Goal: Task Accomplishment & Management: Complete application form

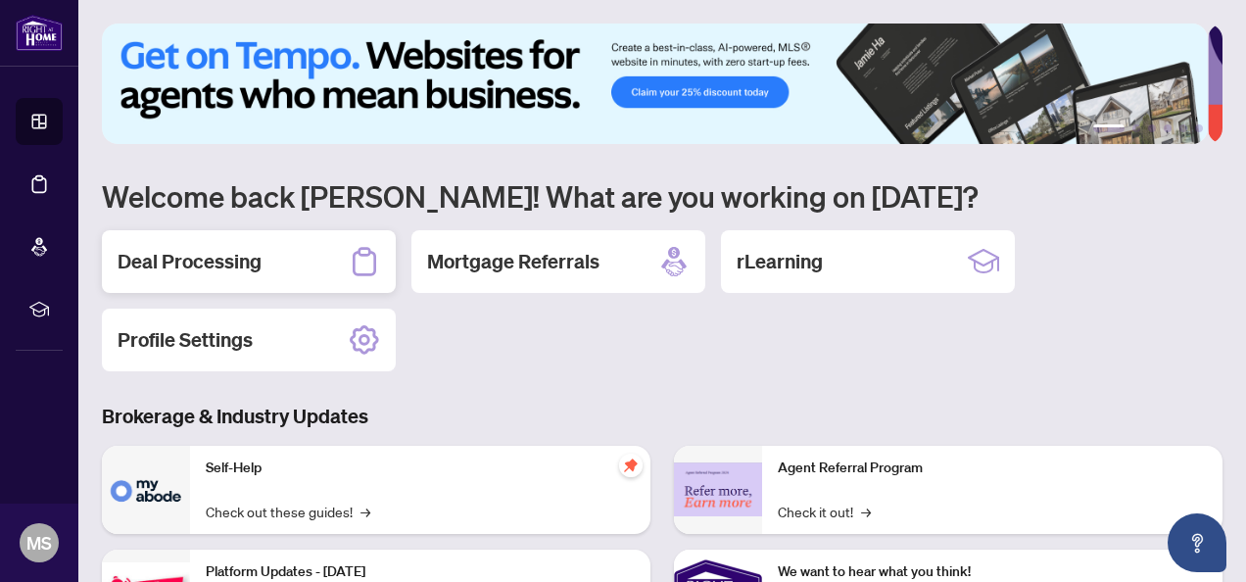
click at [172, 270] on h2 "Deal Processing" at bounding box center [190, 261] width 144 height 27
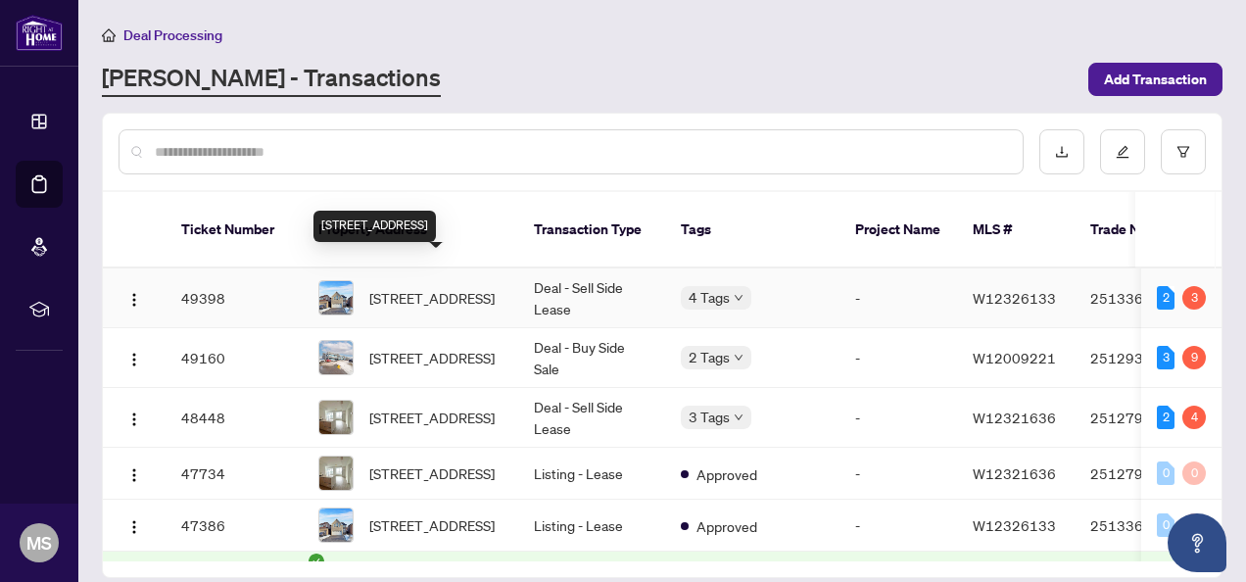
click at [429, 287] on span "[STREET_ADDRESS]" at bounding box center [431, 298] width 125 height 22
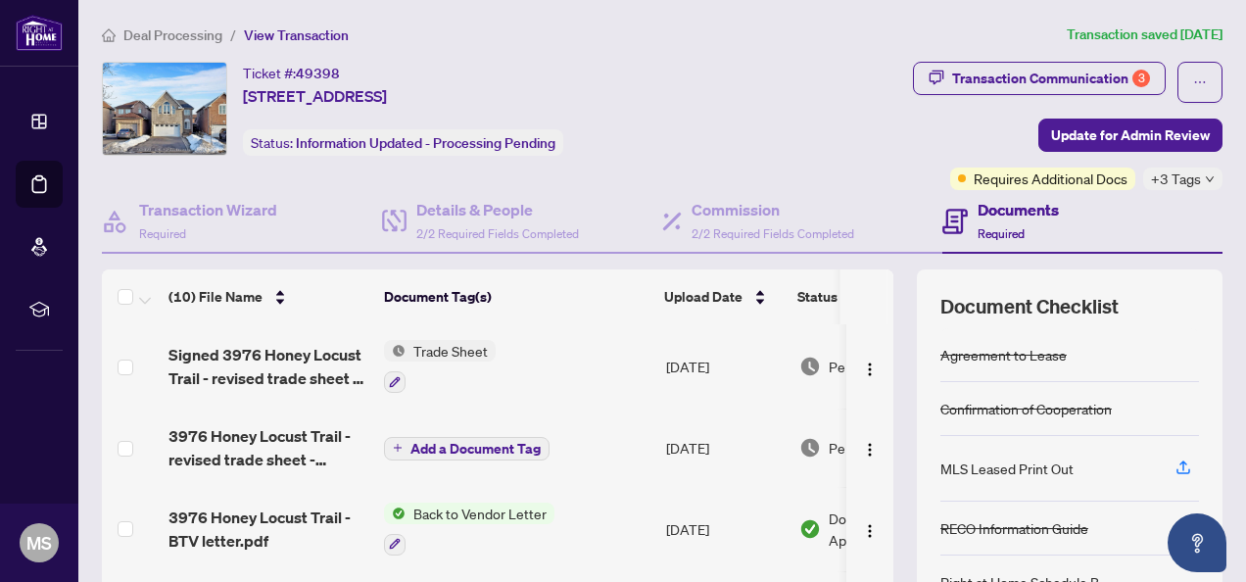
click at [423, 351] on span "Trade Sheet" at bounding box center [451, 351] width 90 height 22
click at [542, 351] on td "Trade Sheet" at bounding box center [517, 366] width 282 height 84
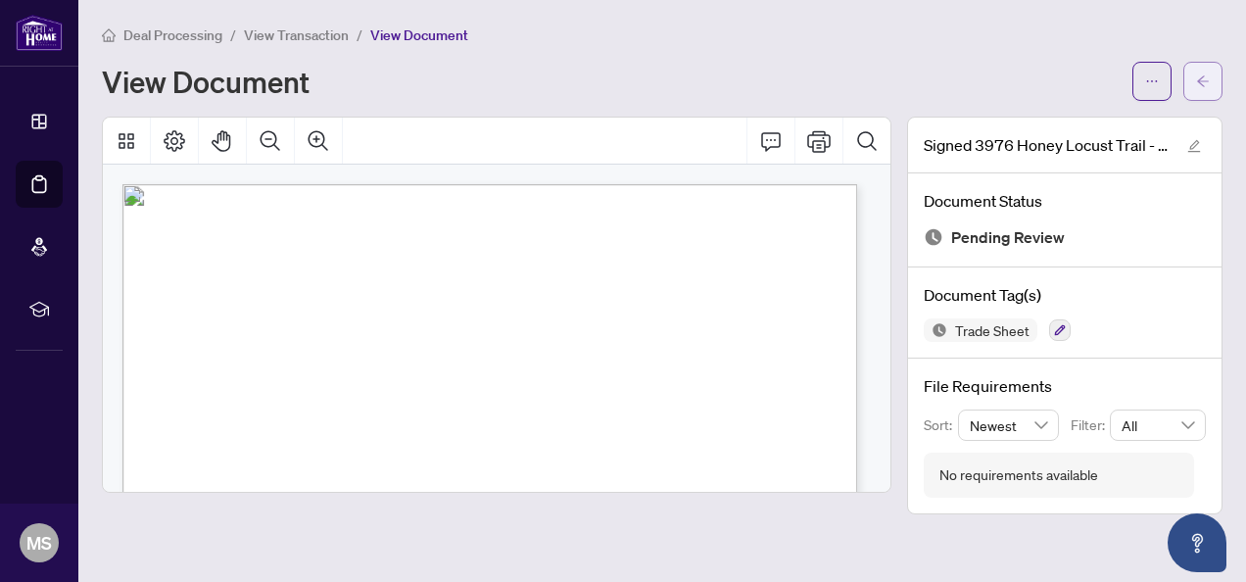
click at [1201, 80] on icon "arrow-left" at bounding box center [1203, 80] width 12 height 11
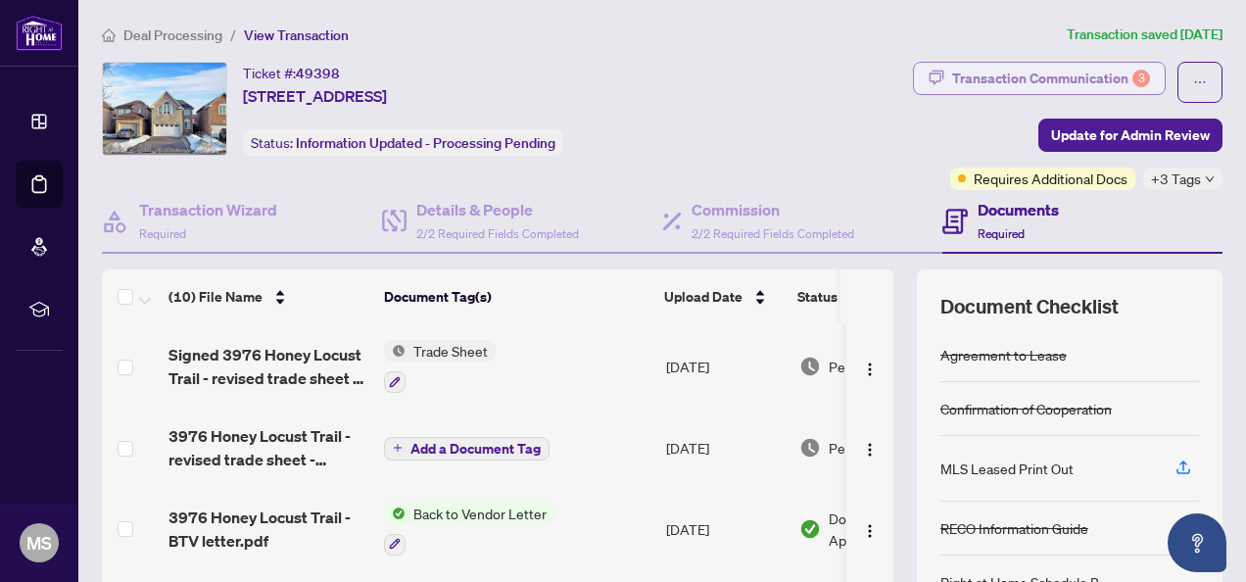
click at [1078, 74] on div "Transaction Communication 3" at bounding box center [1051, 78] width 198 height 31
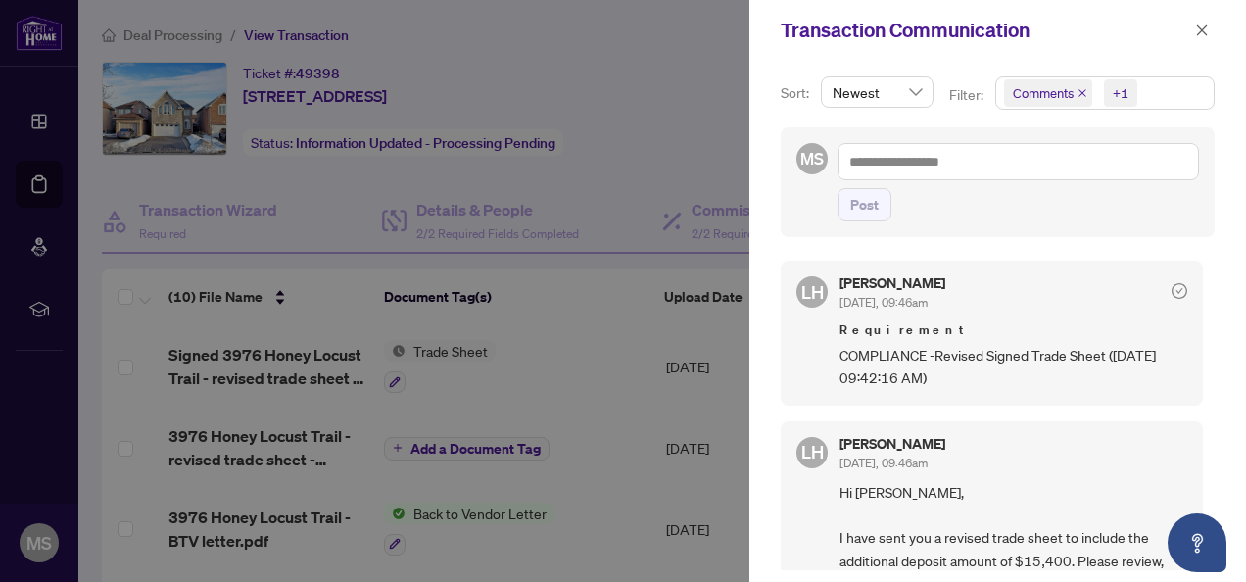
click at [518, 347] on div at bounding box center [623, 291] width 1246 height 582
click at [557, 323] on div at bounding box center [623, 291] width 1246 height 582
click at [1203, 27] on icon "close" at bounding box center [1202, 31] width 14 height 14
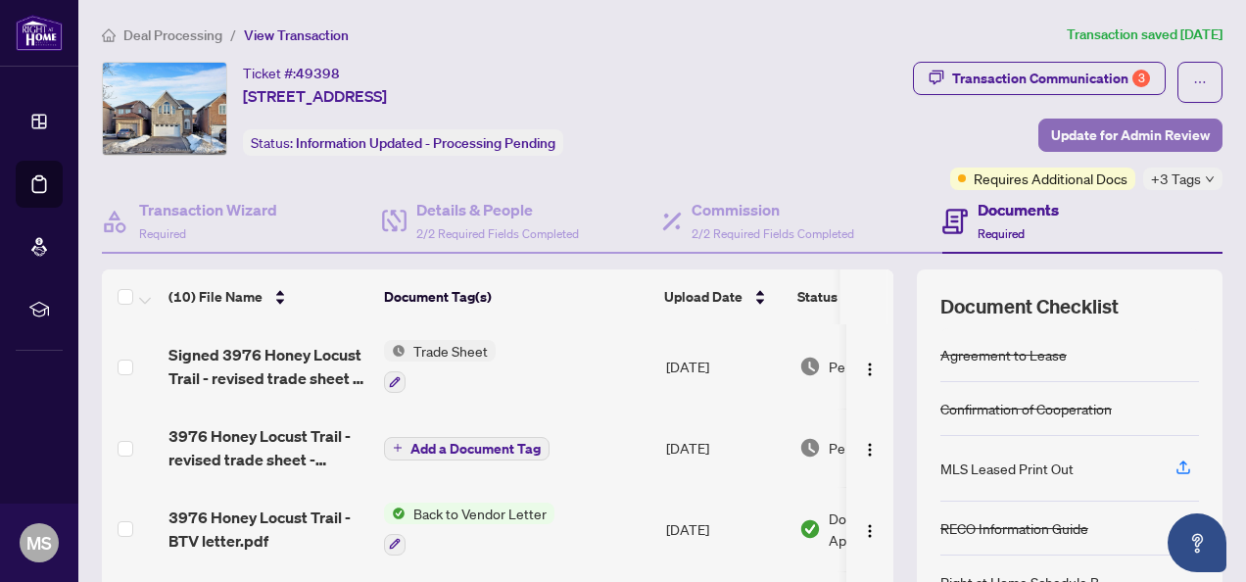
click at [1072, 134] on span "Update for Admin Review" at bounding box center [1130, 135] width 159 height 31
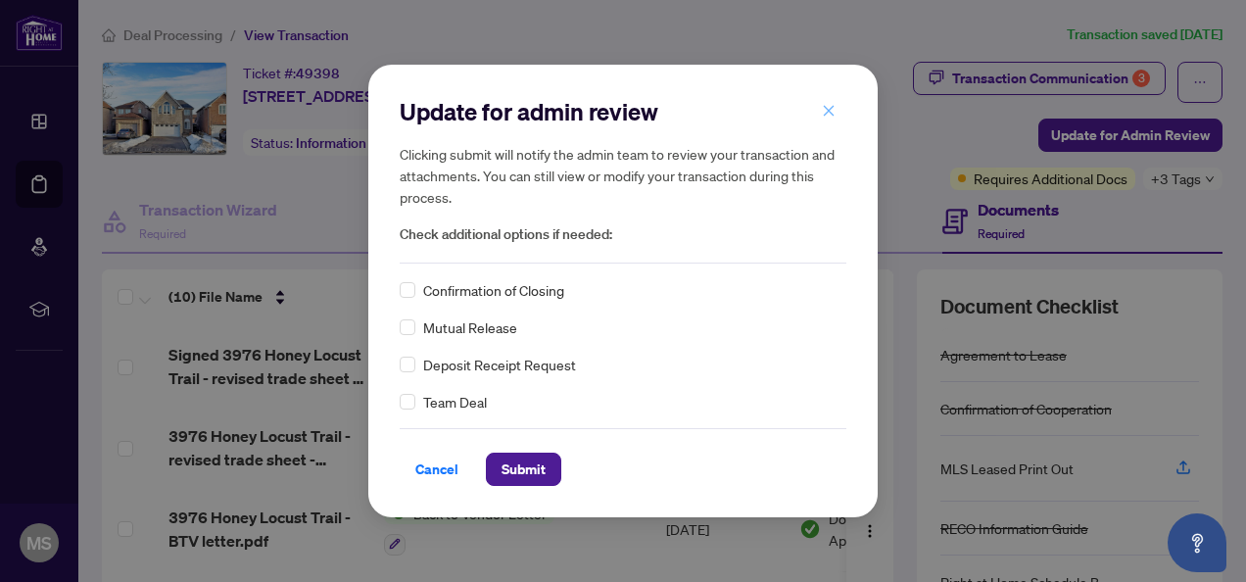
click at [829, 112] on icon "close" at bounding box center [829, 111] width 11 height 11
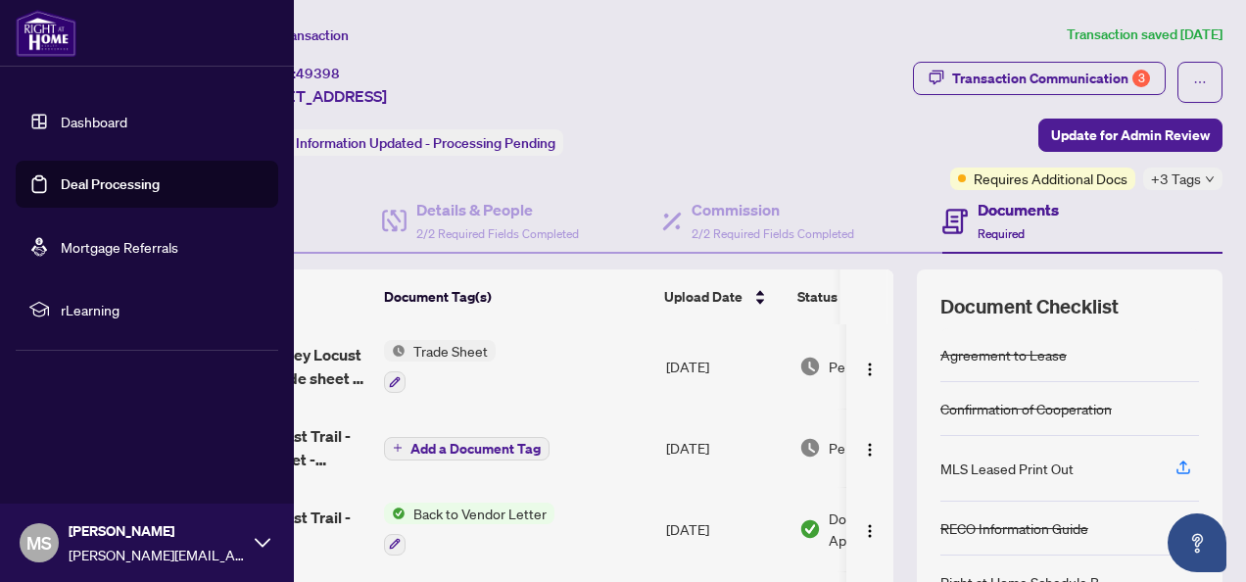
click at [96, 183] on link "Deal Processing" at bounding box center [110, 184] width 99 height 18
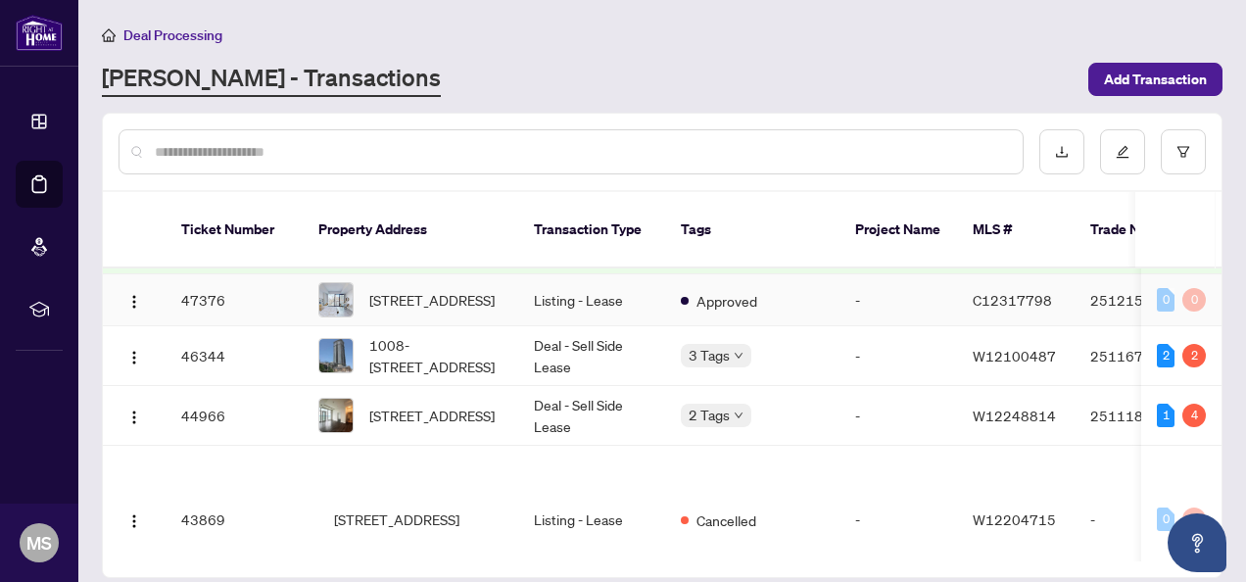
scroll to position [490, 0]
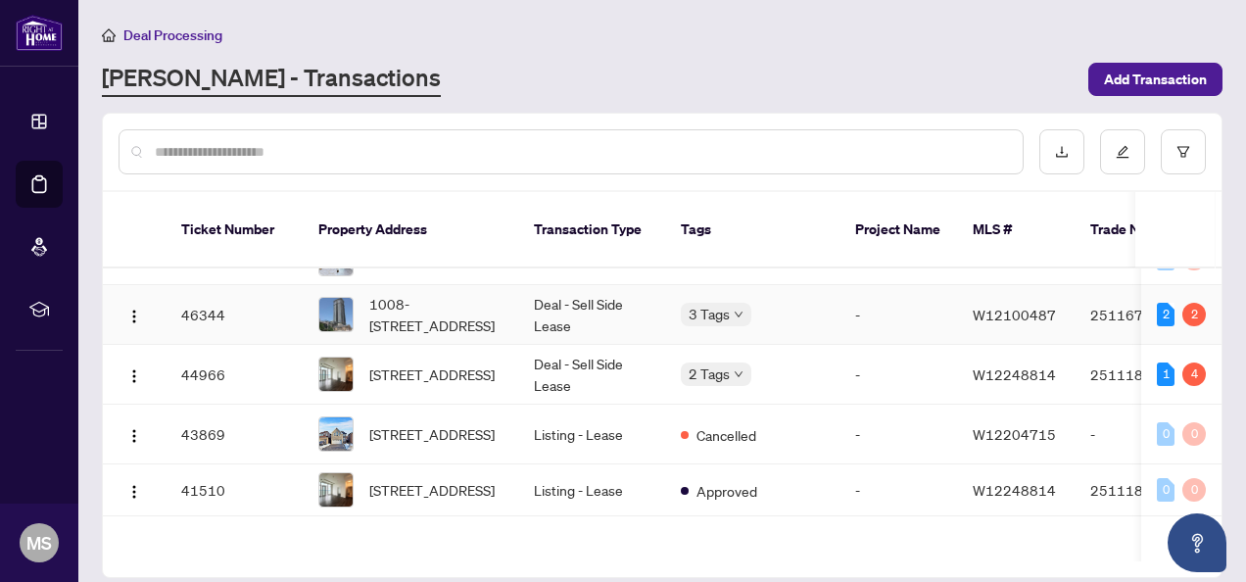
click at [590, 315] on td "Deal - Sell Side Lease" at bounding box center [591, 315] width 147 height 60
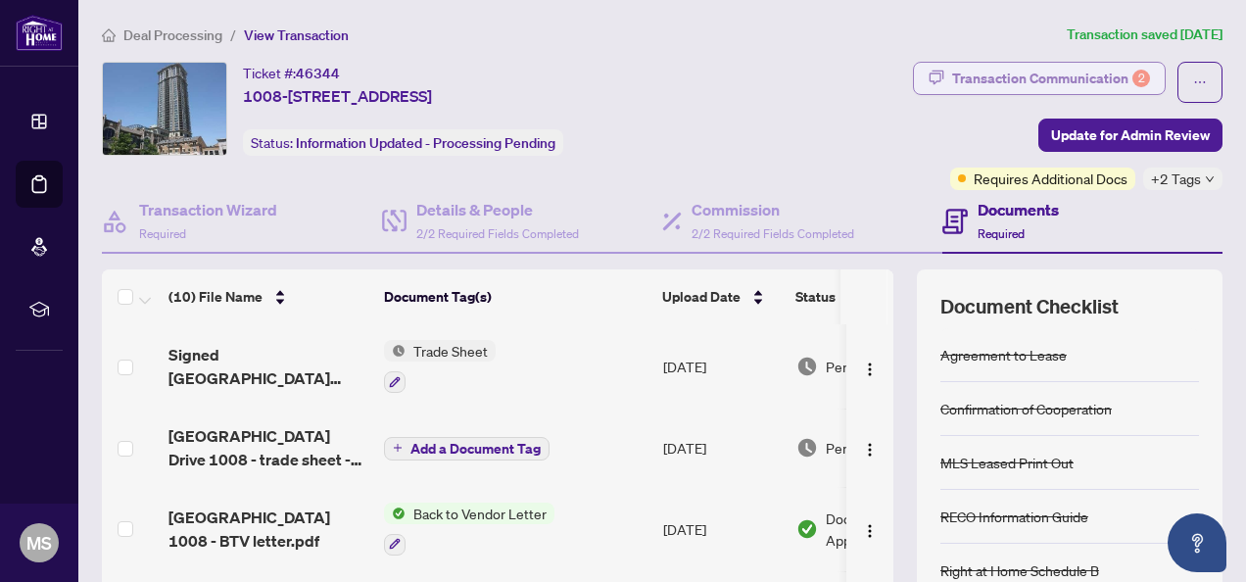
click at [976, 69] on div "Transaction Communication 2" at bounding box center [1051, 78] width 198 height 31
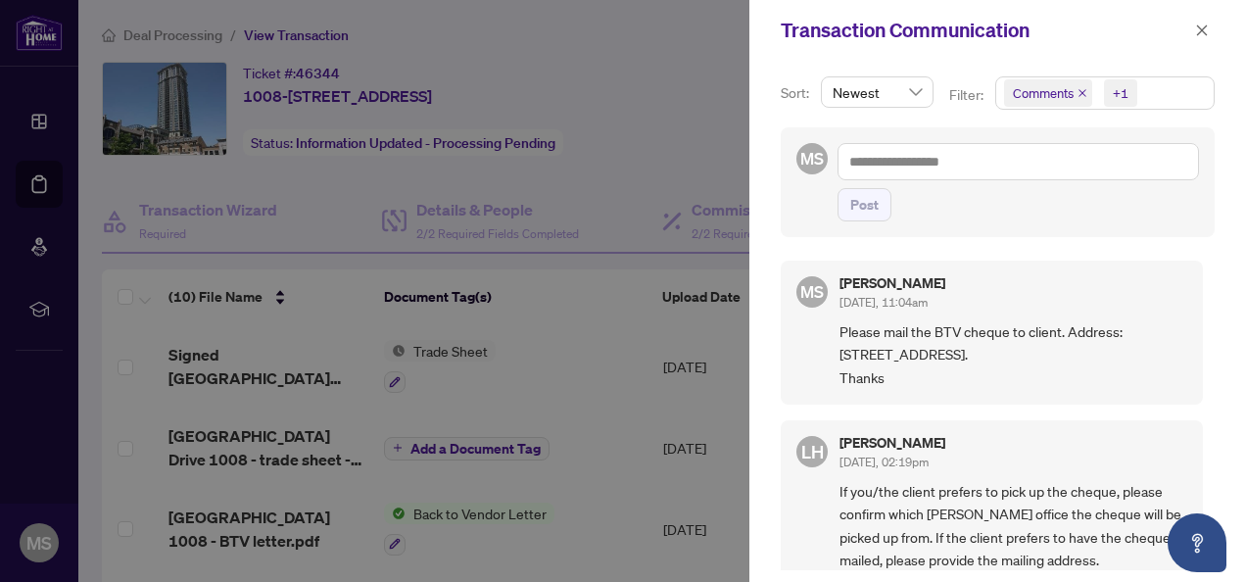
click at [654, 183] on div at bounding box center [623, 291] width 1246 height 582
click at [1197, 27] on icon "close" at bounding box center [1202, 31] width 14 height 14
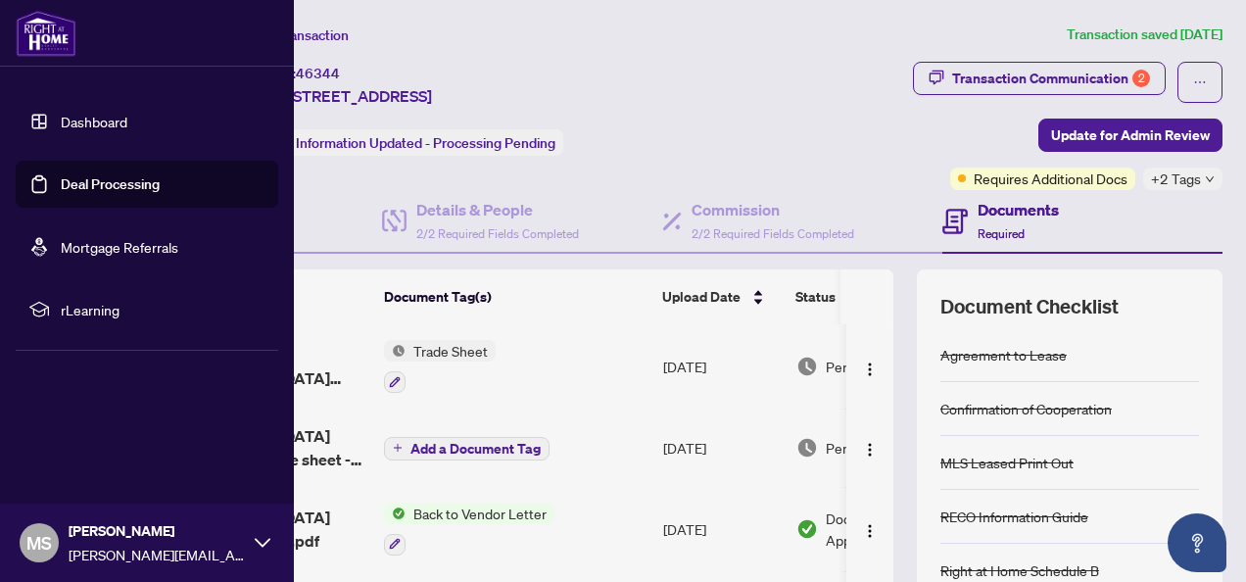
click at [74, 184] on link "Deal Processing" at bounding box center [110, 184] width 99 height 18
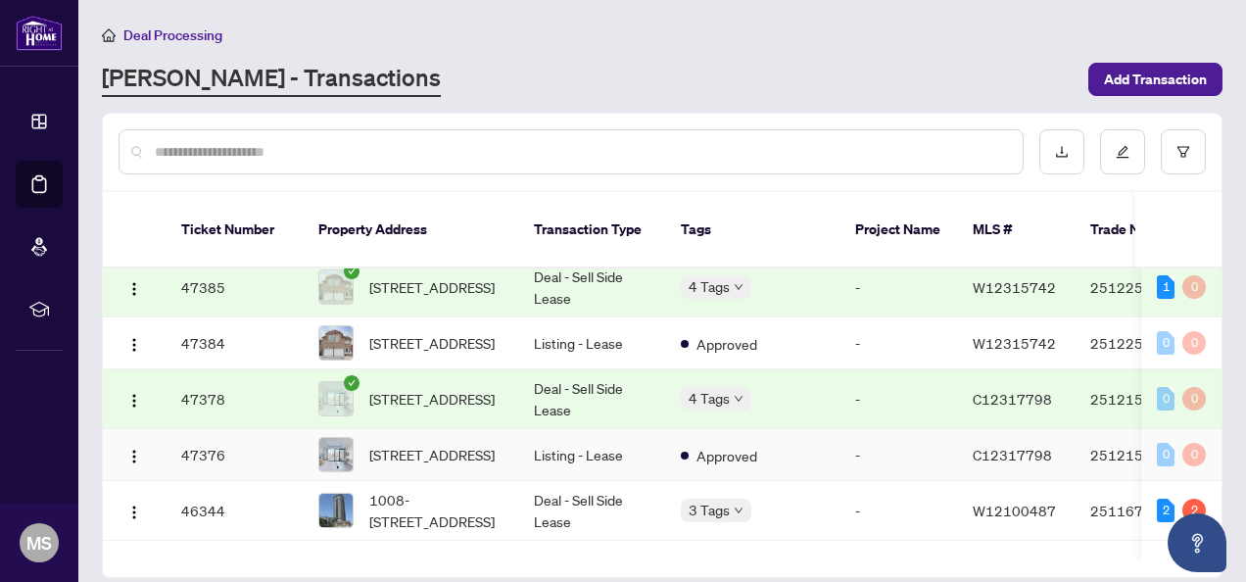
scroll to position [392, 0]
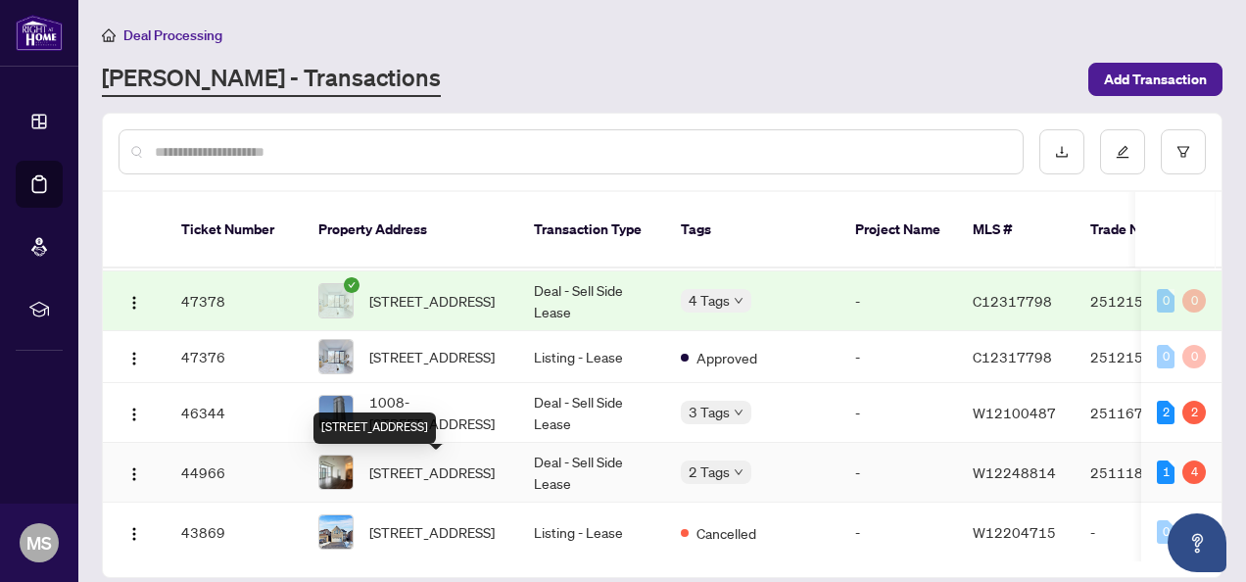
click at [455, 478] on span "[STREET_ADDRESS]" at bounding box center [431, 472] width 125 height 22
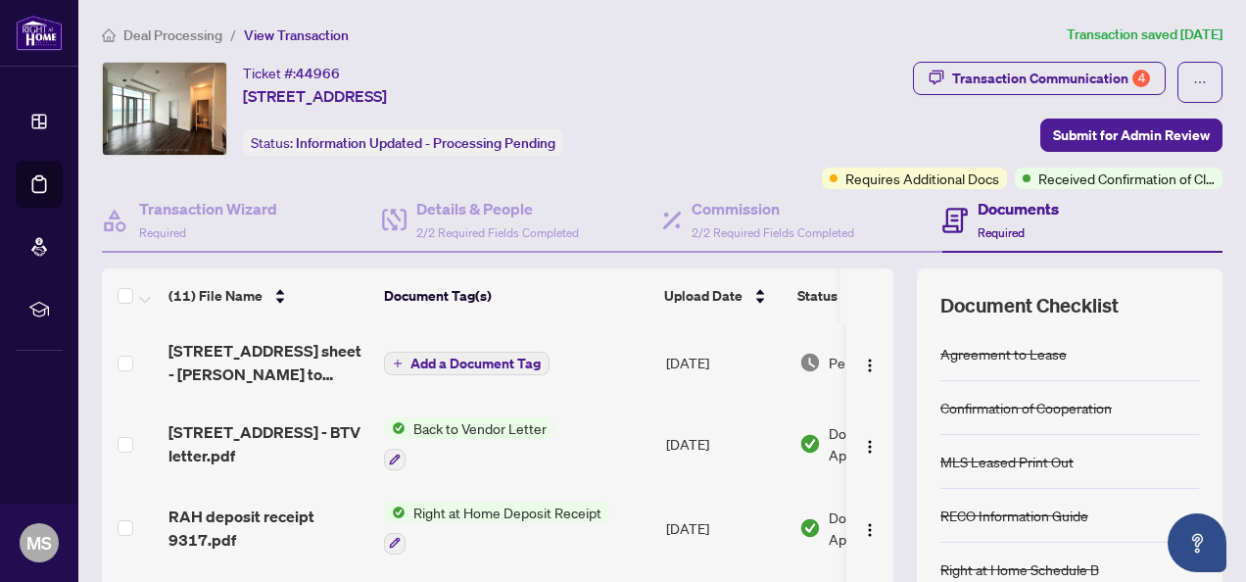
click at [433, 364] on span "Add a Document Tag" at bounding box center [476, 364] width 130 height 14
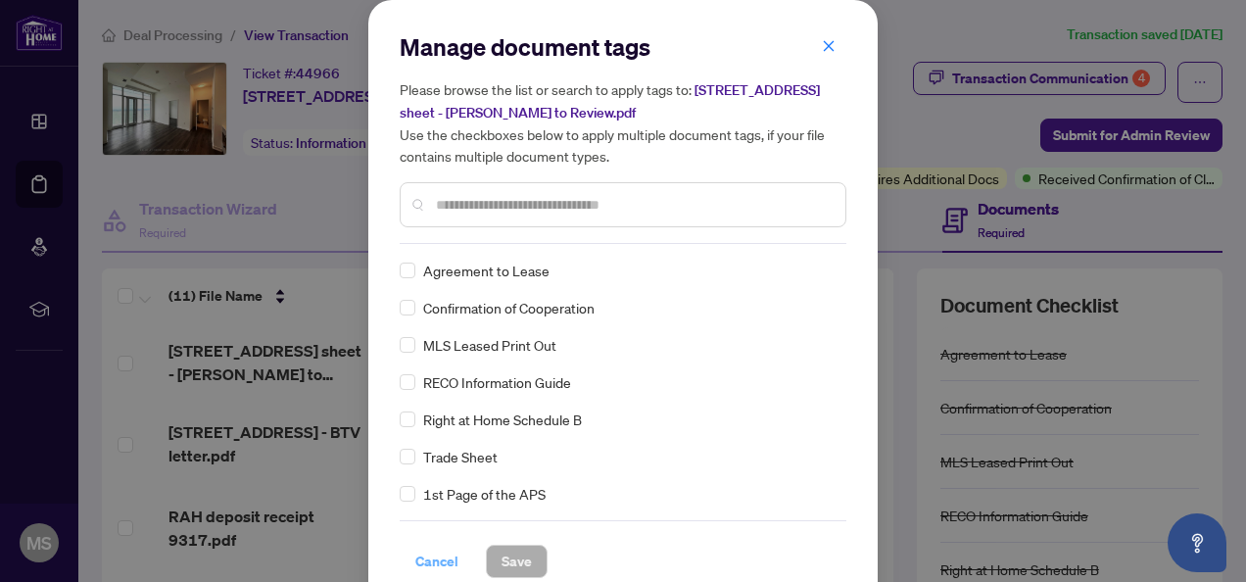
click at [437, 564] on span "Cancel" at bounding box center [436, 561] width 43 height 31
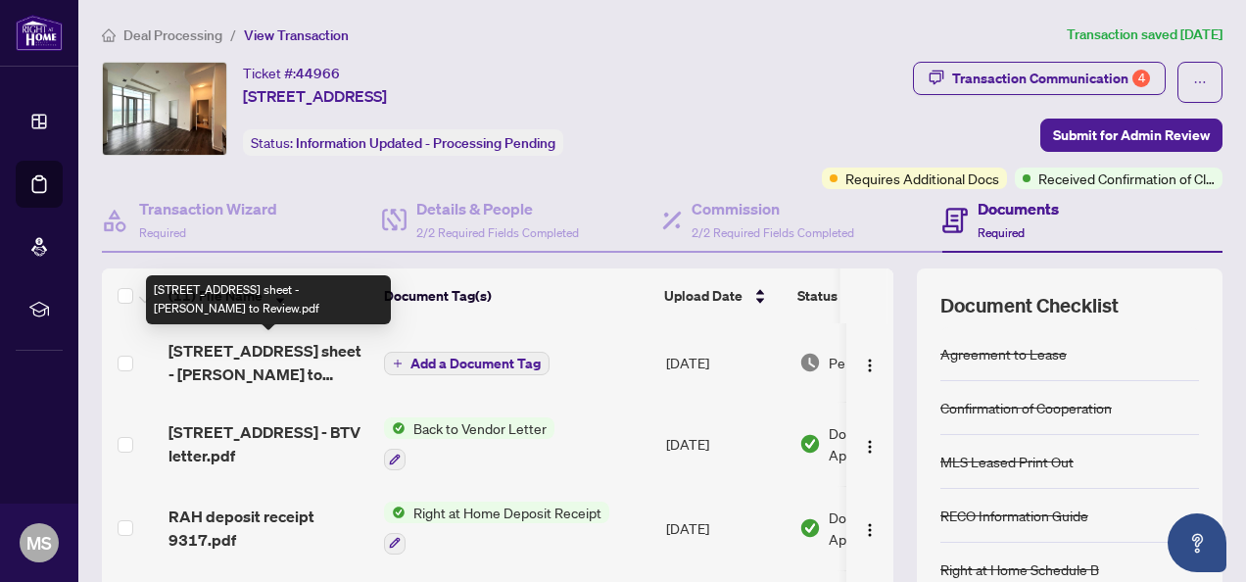
click at [231, 357] on span "[STREET_ADDRESS] sheet - [PERSON_NAME] to Review.pdf" at bounding box center [269, 362] width 200 height 47
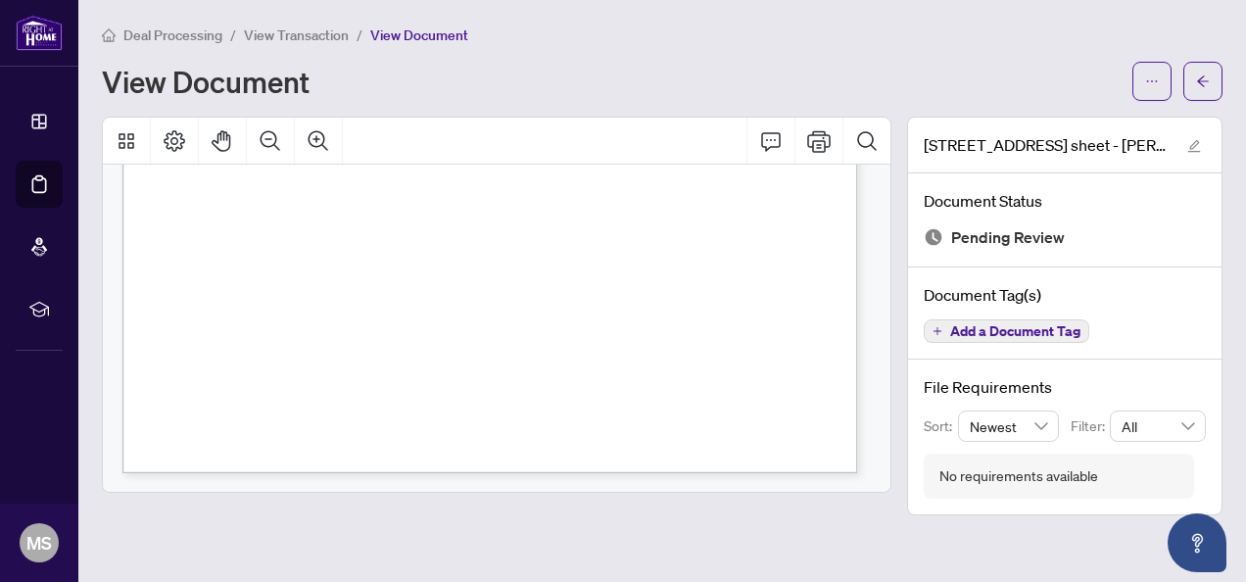
scroll to position [482, 0]
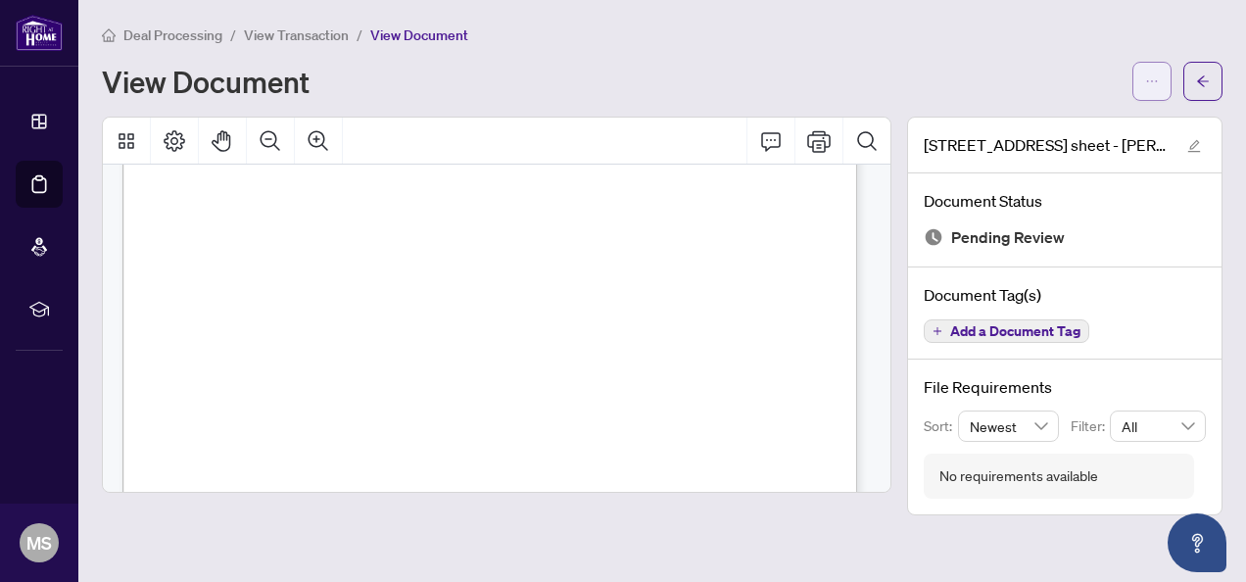
click at [1151, 80] on icon "ellipsis" at bounding box center [1152, 81] width 11 height 2
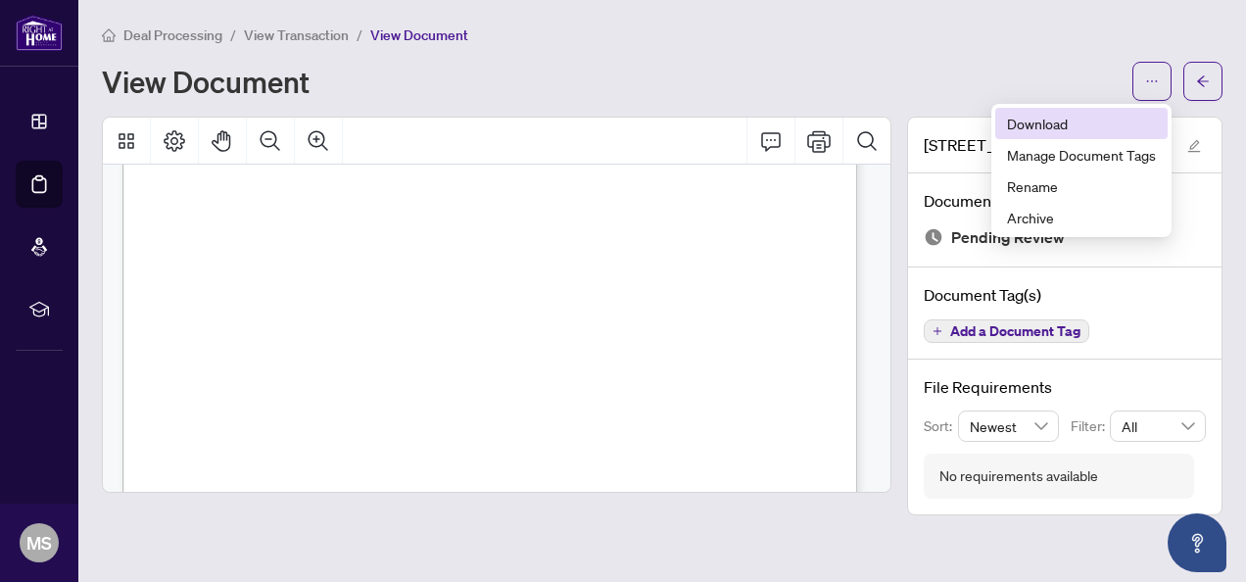
click at [1033, 124] on span "Download" at bounding box center [1081, 124] width 149 height 22
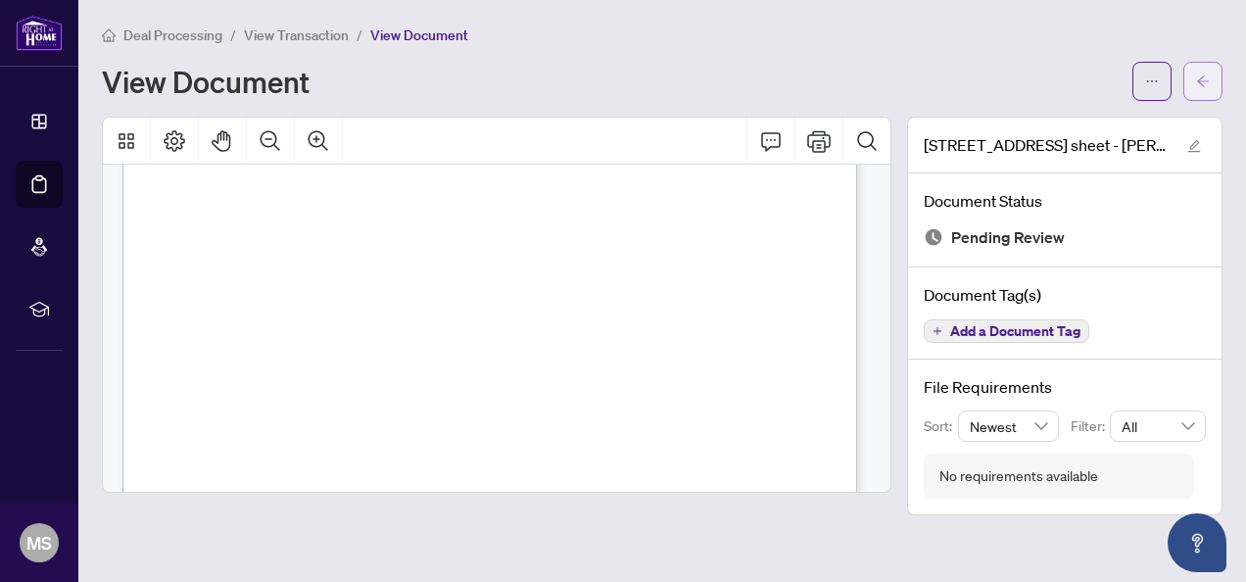
click at [1204, 82] on icon "arrow-left" at bounding box center [1203, 81] width 14 height 14
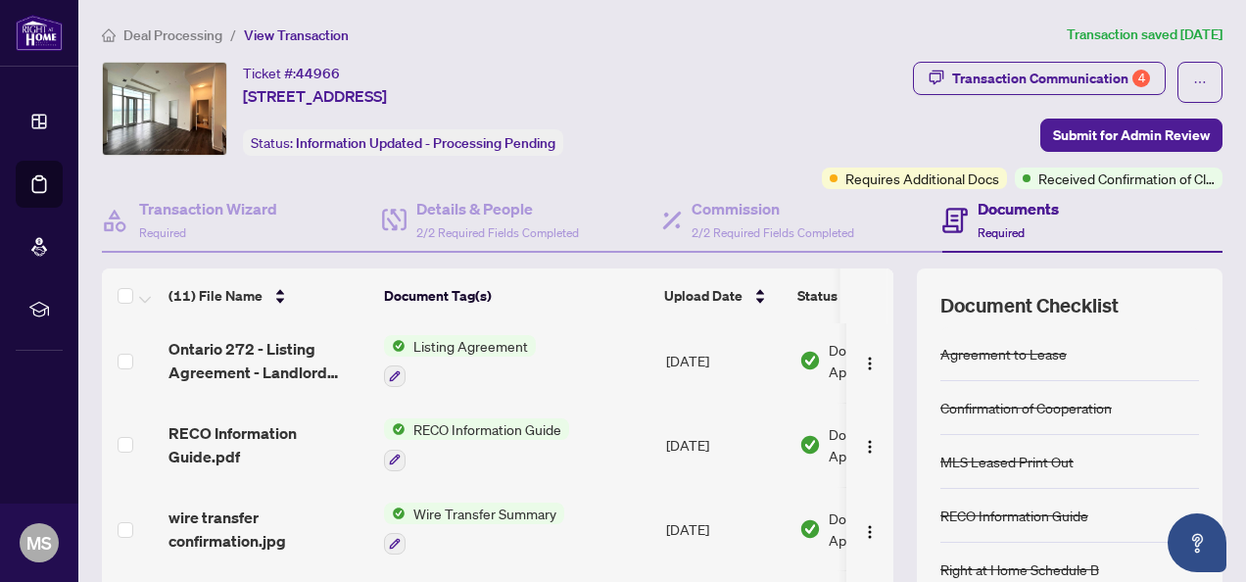
scroll to position [235, 0]
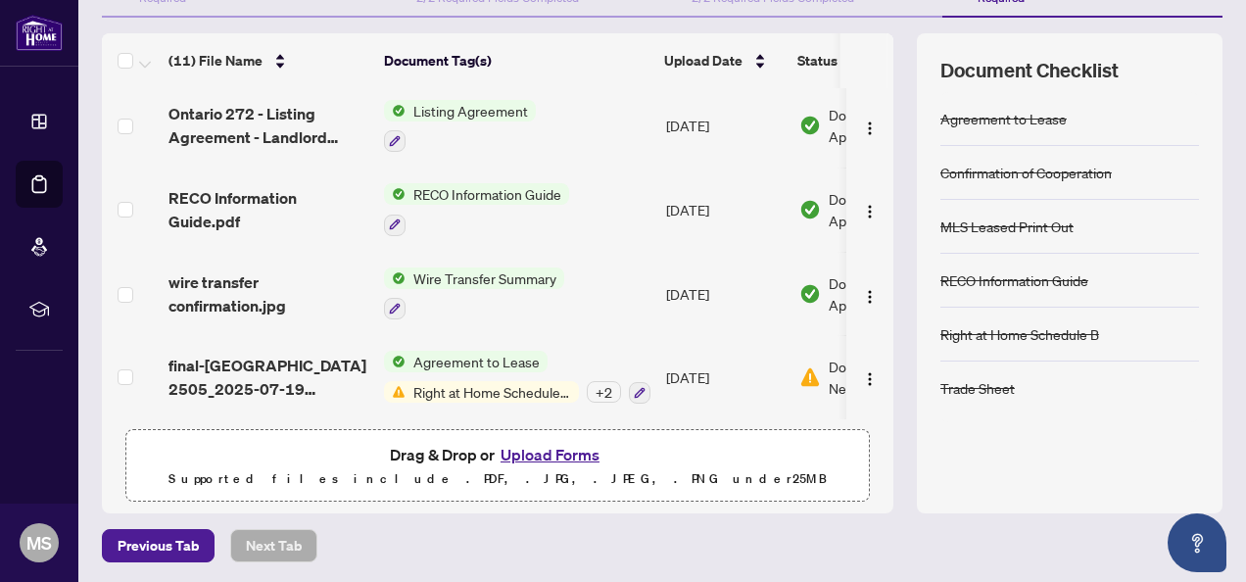
click at [551, 449] on button "Upload Forms" at bounding box center [550, 454] width 111 height 25
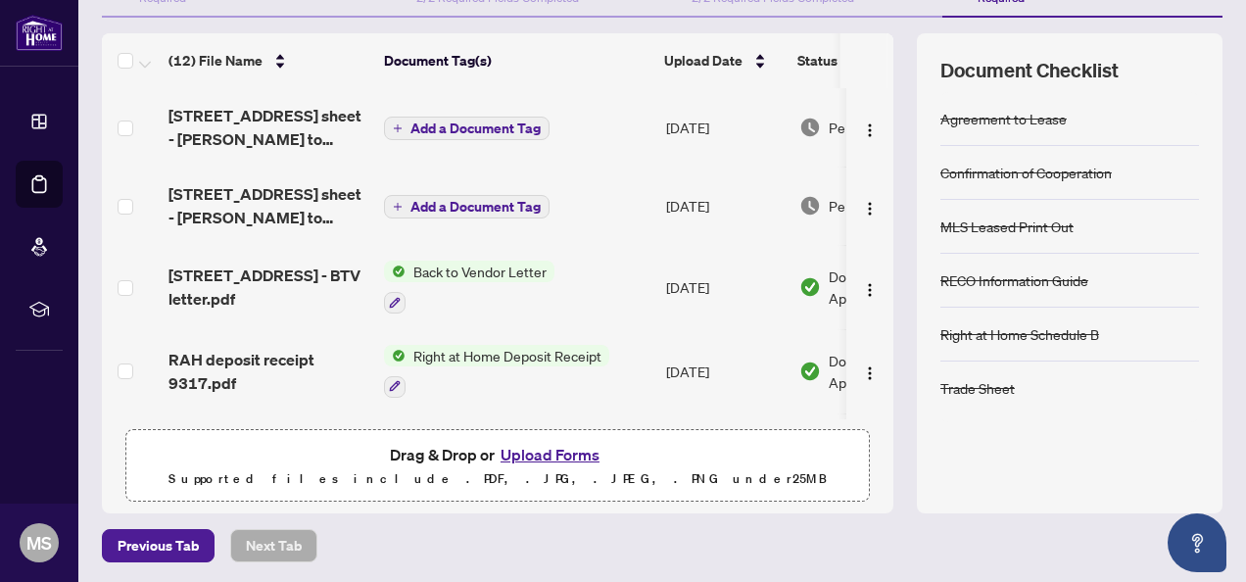
scroll to position [39, 0]
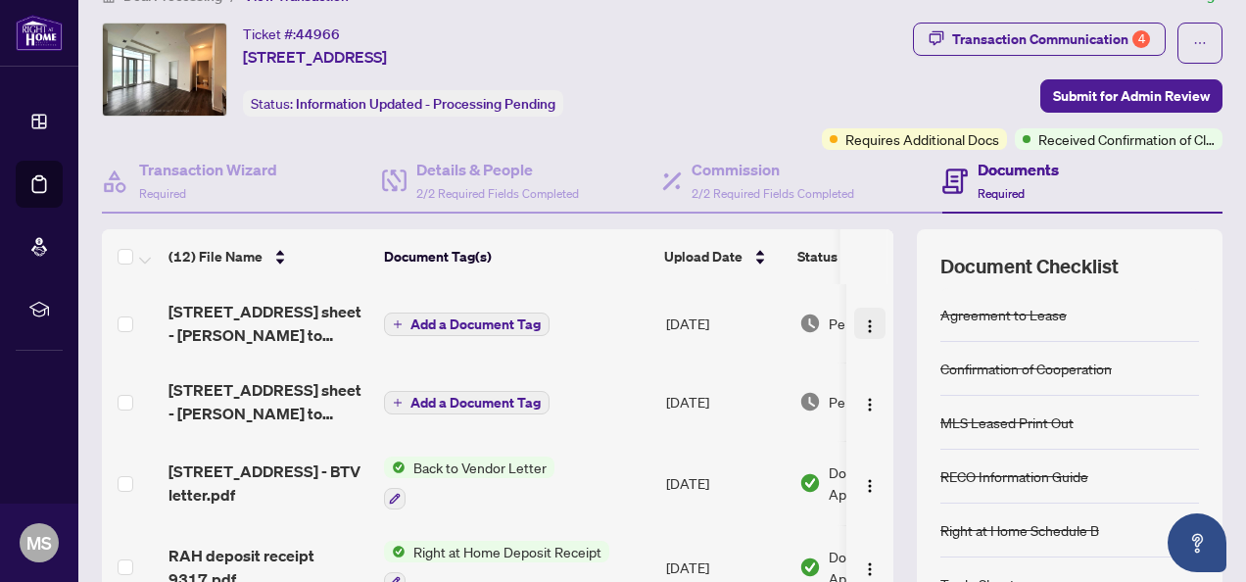
click at [862, 319] on img "button" at bounding box center [870, 326] width 16 height 16
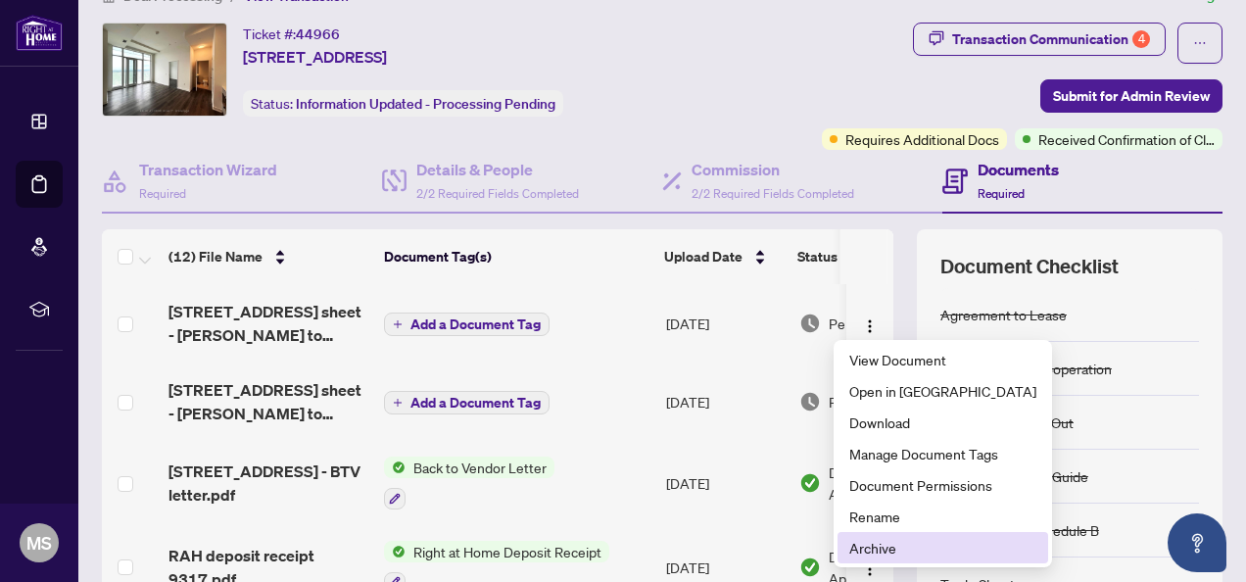
click at [915, 539] on span "Archive" at bounding box center [942, 548] width 187 height 22
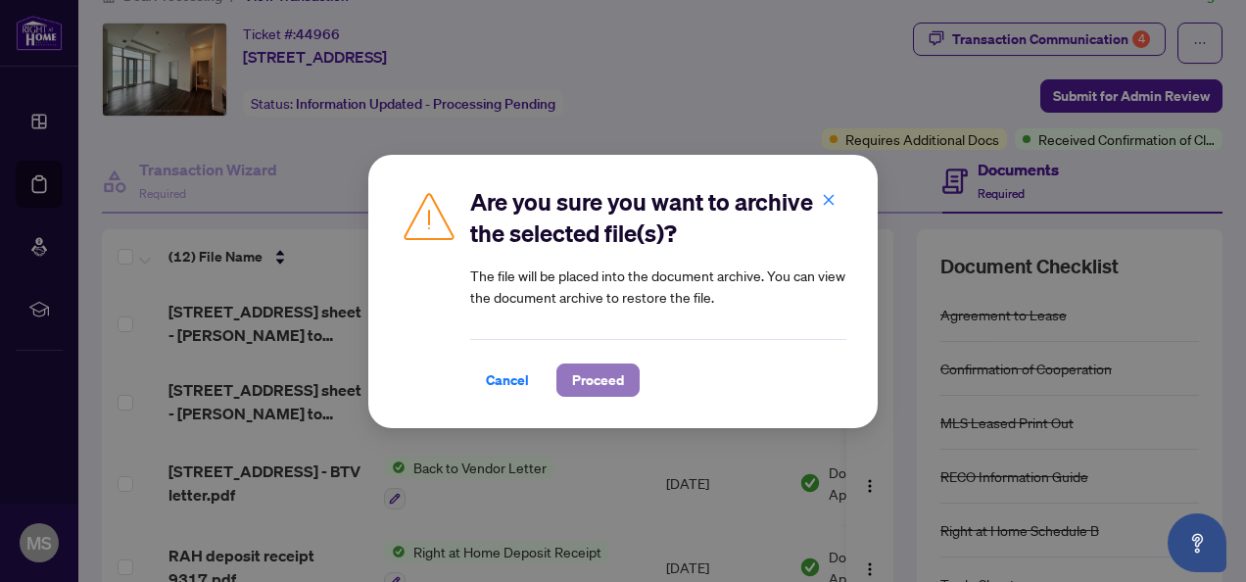
click at [602, 372] on span "Proceed" at bounding box center [598, 379] width 52 height 31
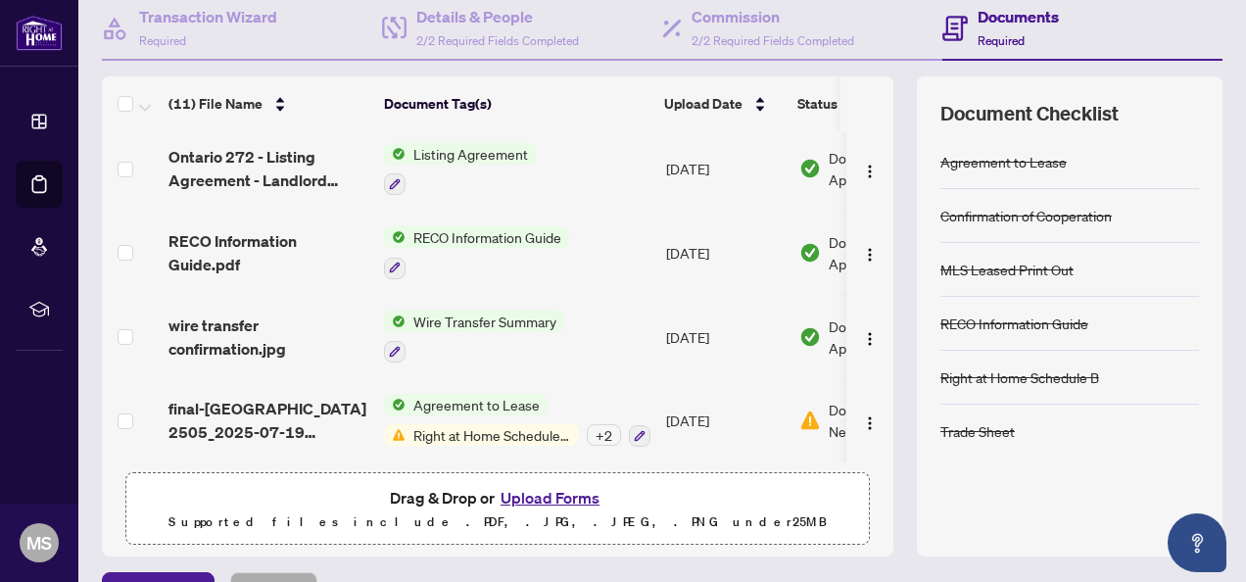
scroll to position [235, 0]
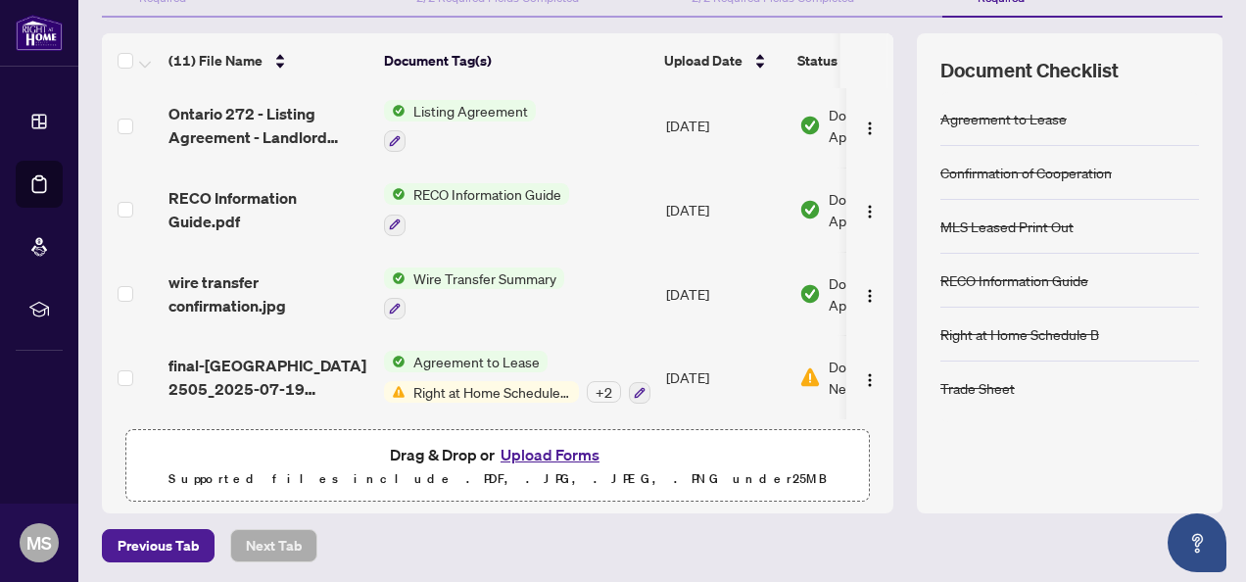
click at [541, 450] on button "Upload Forms" at bounding box center [550, 454] width 111 height 25
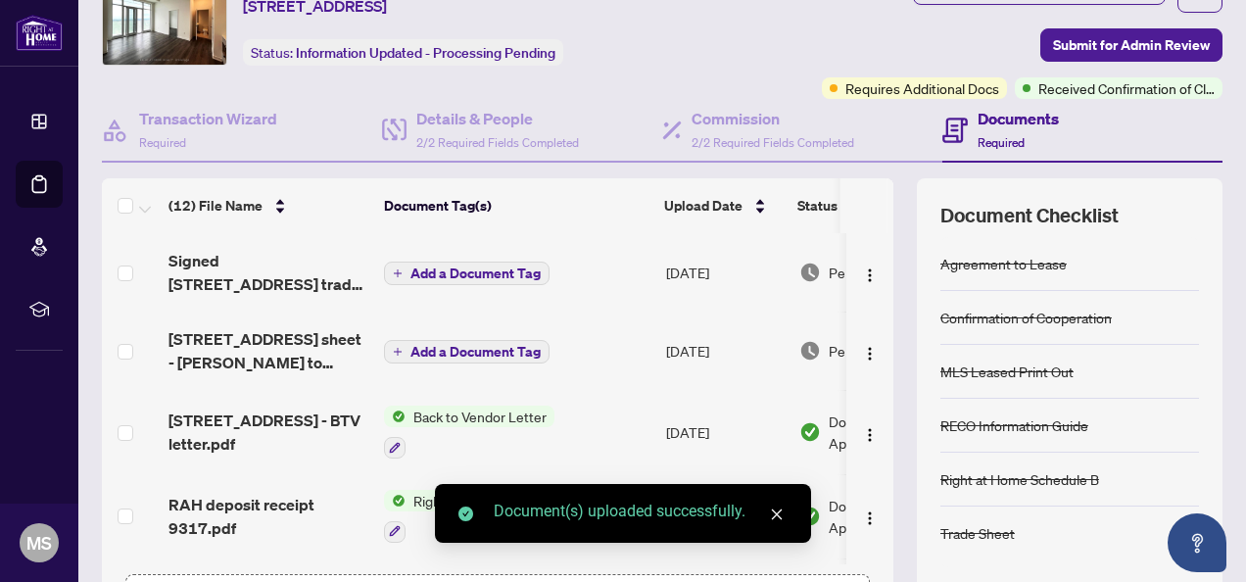
scroll to position [0, 0]
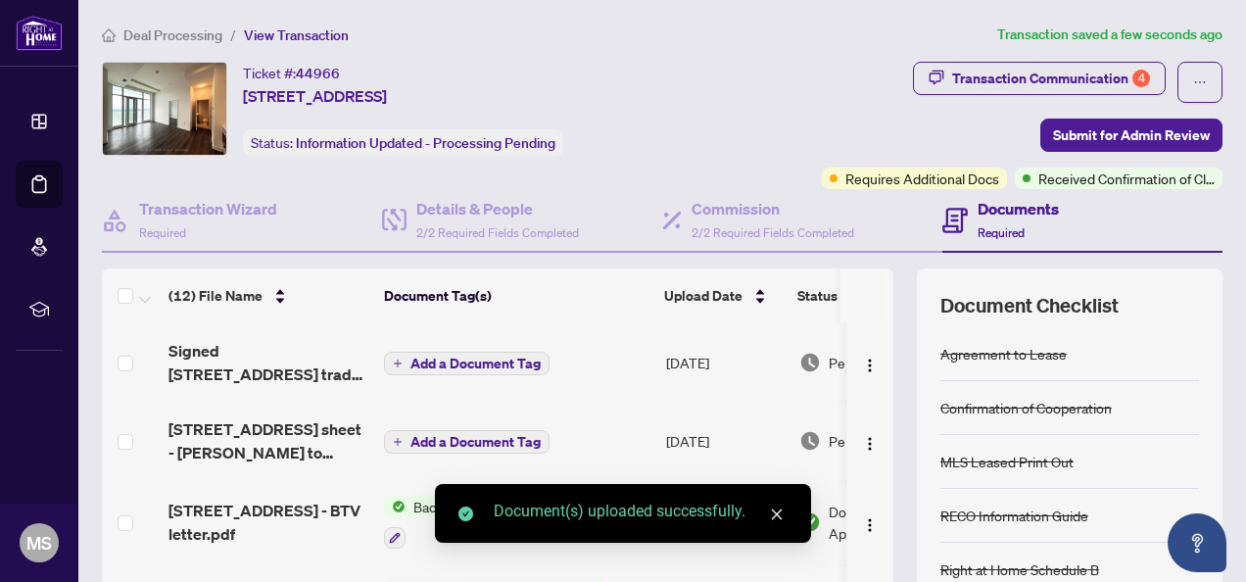
click at [472, 364] on span "Add a Document Tag" at bounding box center [476, 364] width 130 height 14
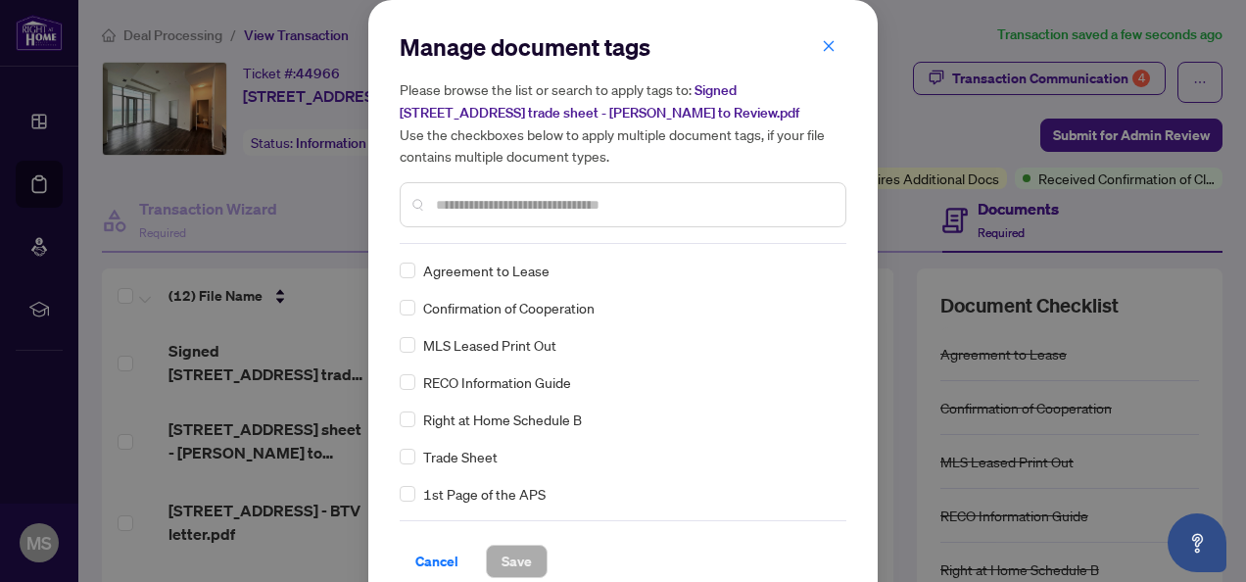
click at [496, 203] on input "text" at bounding box center [633, 205] width 394 height 22
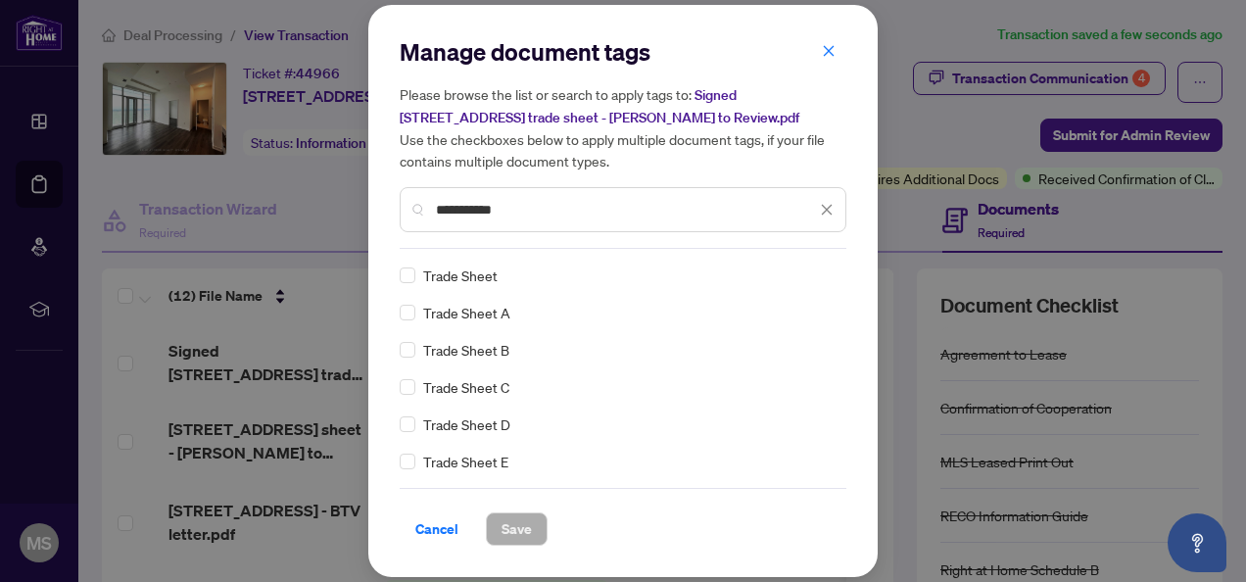
type input "**********"
click at [502, 525] on span "Save" at bounding box center [517, 528] width 30 height 31
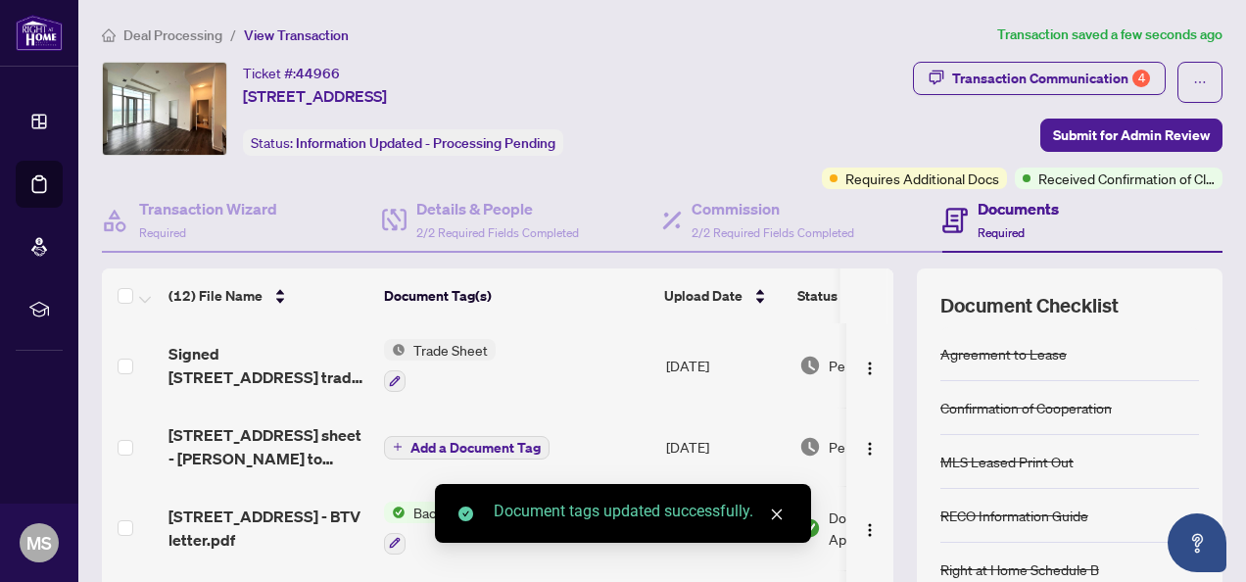
click at [623, 176] on div "Ticket #: 44966 [STREET_ADDRESS] Status: Information Updated - Processing Pendi…" at bounding box center [395, 125] width 595 height 127
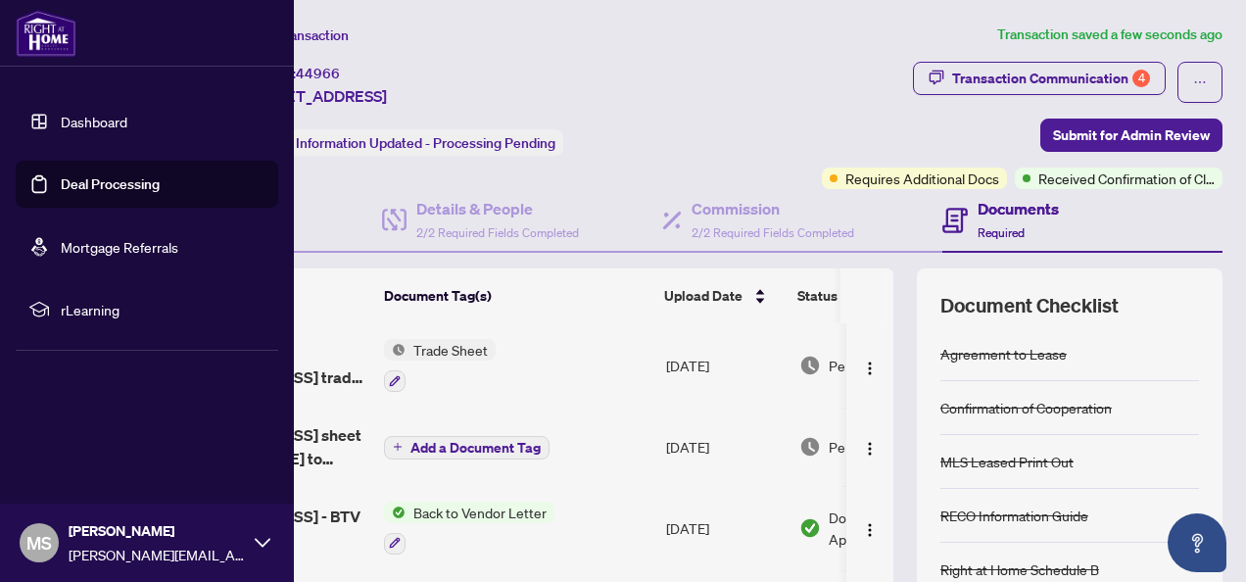
click at [81, 184] on link "Deal Processing" at bounding box center [110, 184] width 99 height 18
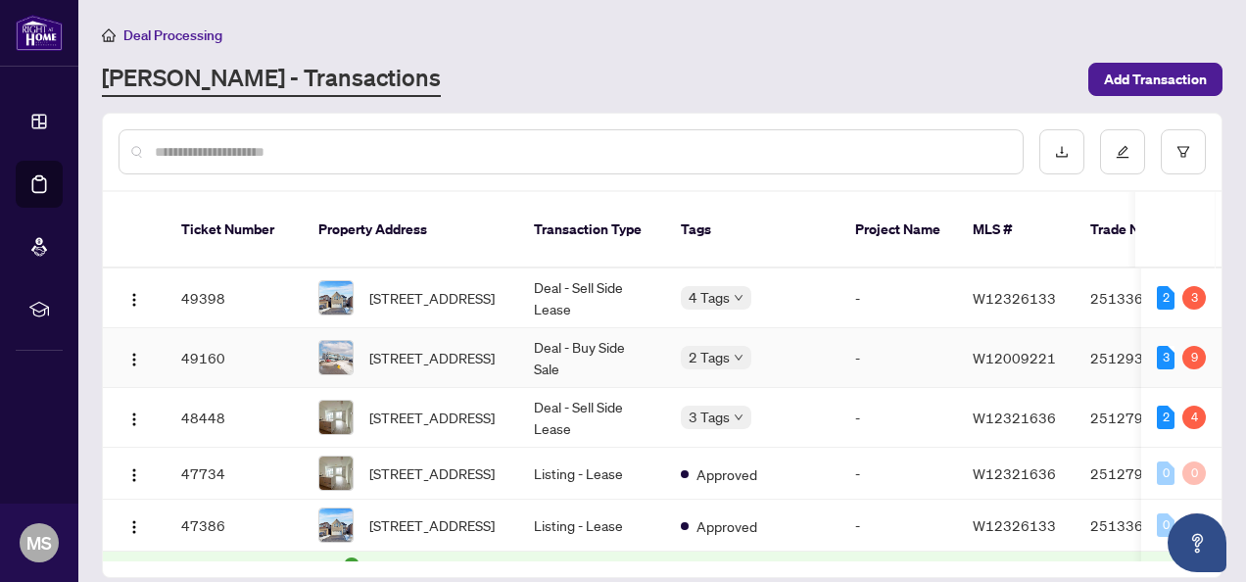
click at [603, 328] on td "Deal - Buy Side Sale" at bounding box center [591, 358] width 147 height 60
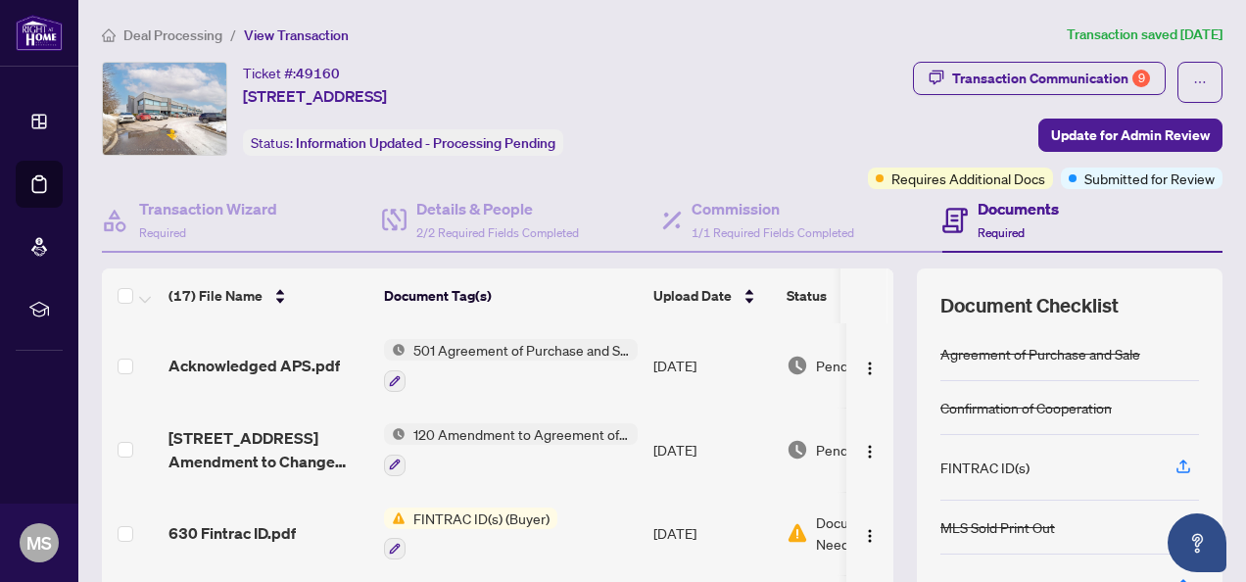
click at [515, 510] on span "FINTRAC ID(s) (Buyer)" at bounding box center [482, 518] width 152 height 22
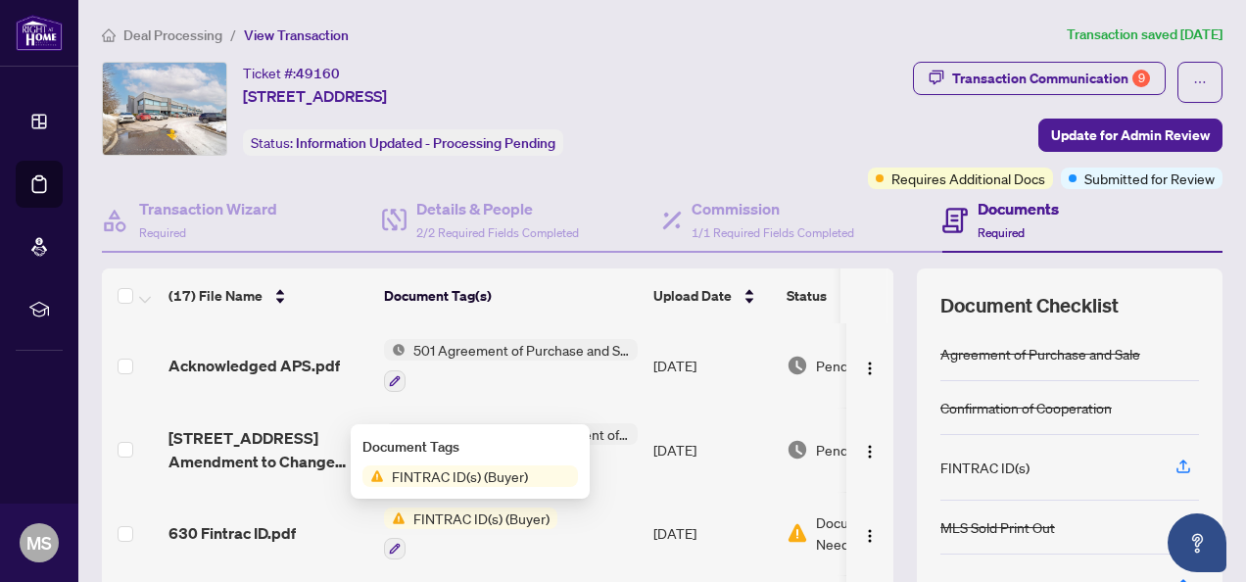
click at [494, 478] on span "FINTRAC ID(s) (Buyer)" at bounding box center [460, 476] width 152 height 22
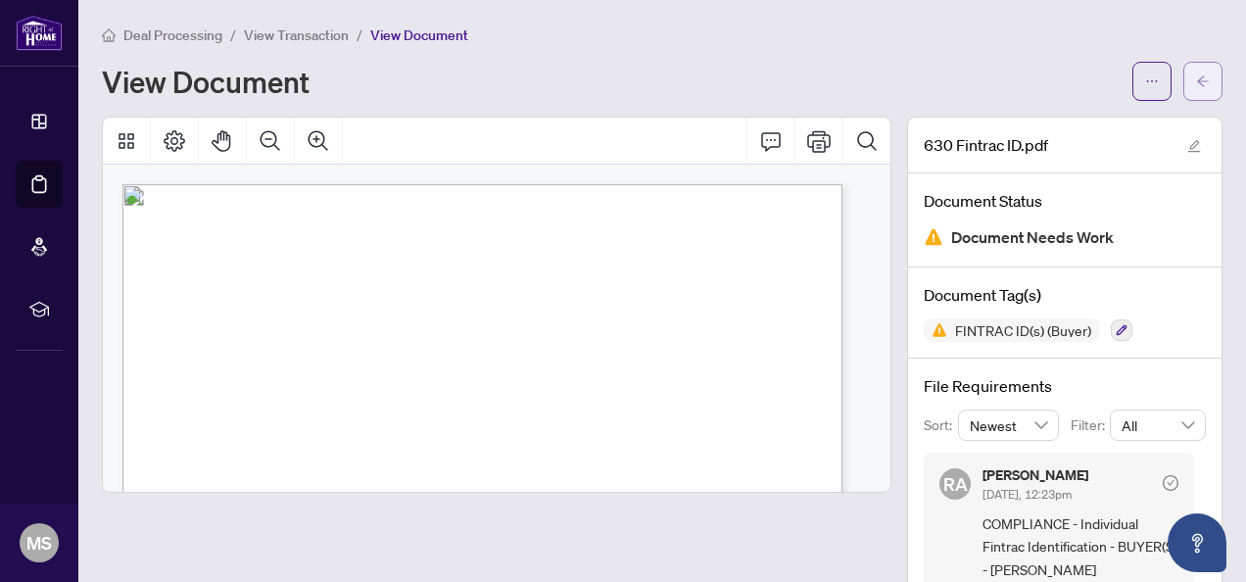
click at [1196, 69] on span "button" at bounding box center [1203, 81] width 14 height 31
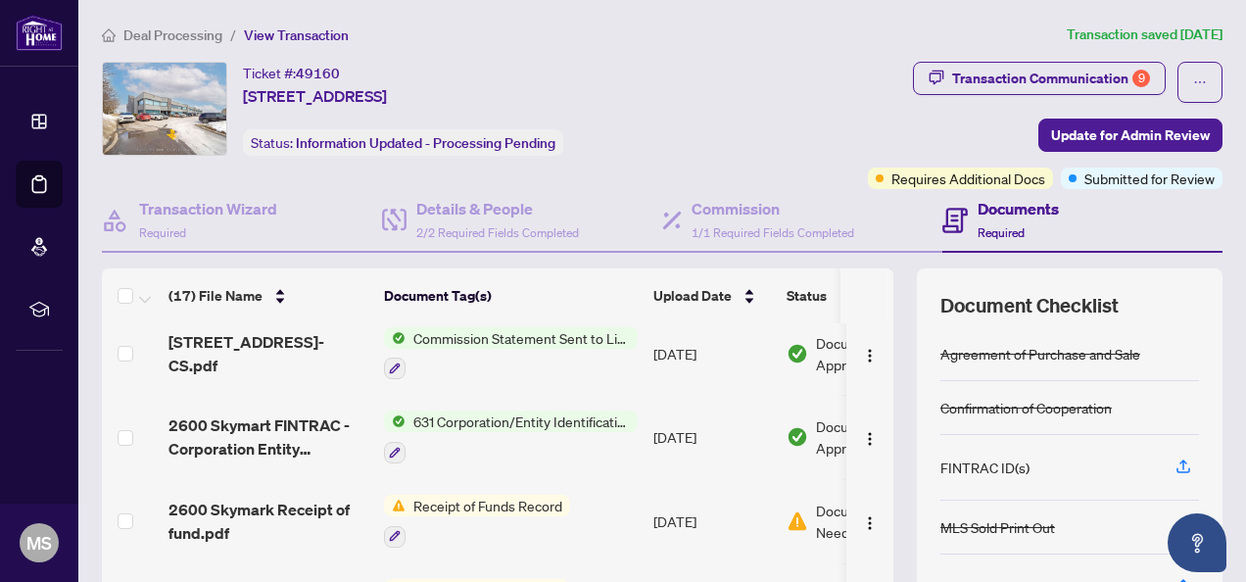
scroll to position [784, 0]
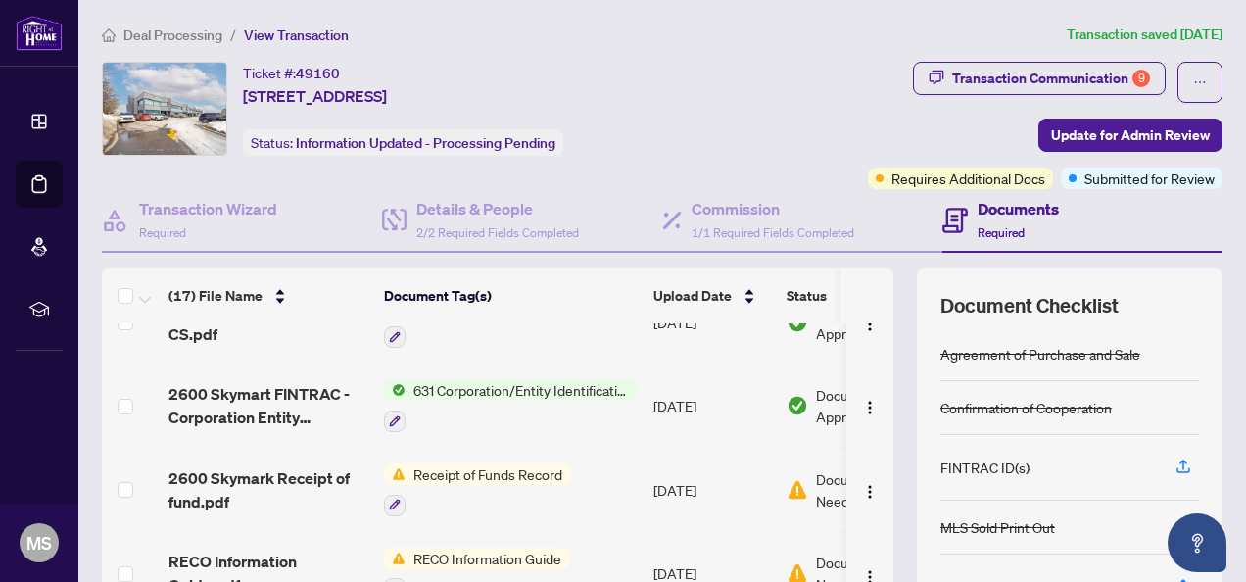
click at [536, 464] on span "Receipt of Funds Record" at bounding box center [488, 474] width 165 height 22
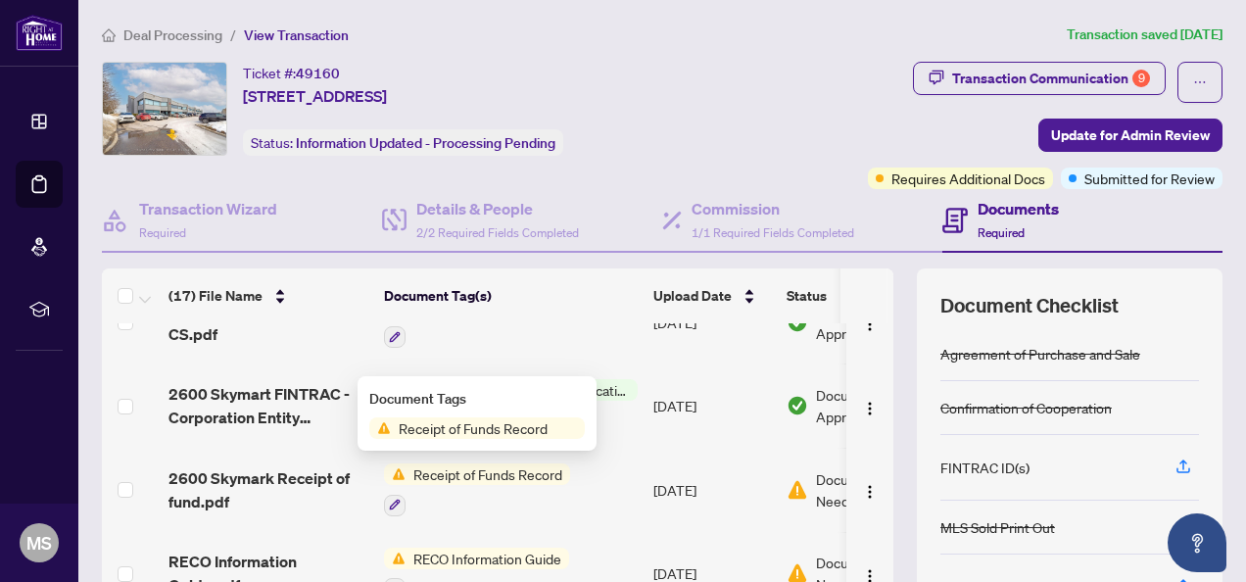
click at [479, 432] on span "Receipt of Funds Record" at bounding box center [473, 428] width 165 height 22
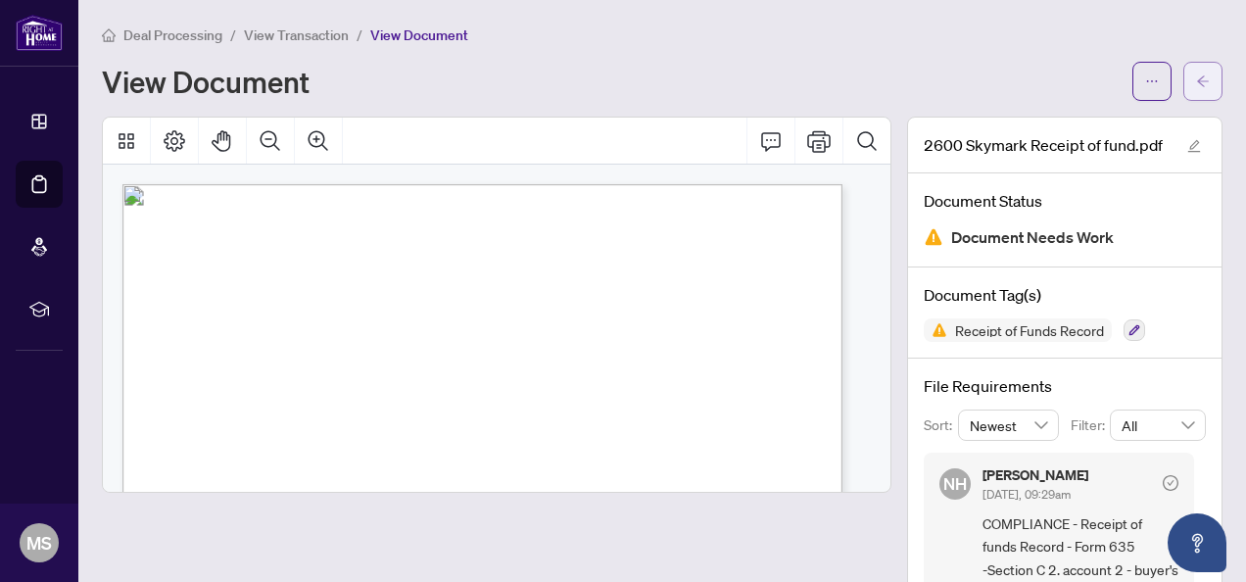
click at [1196, 78] on icon "arrow-left" at bounding box center [1203, 81] width 14 height 14
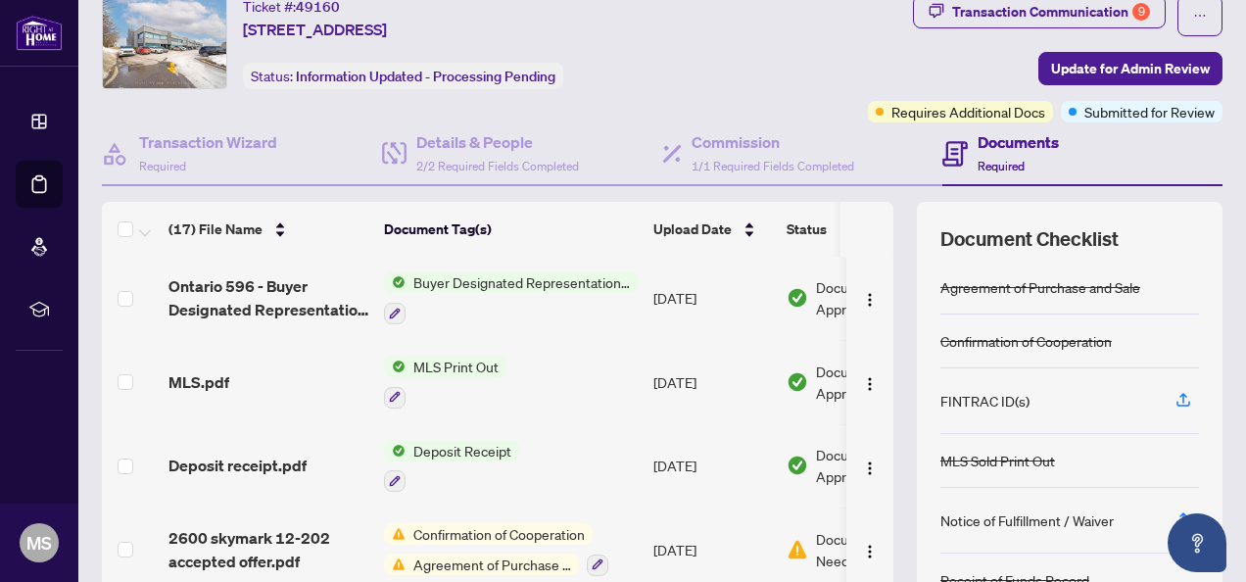
scroll to position [98, 0]
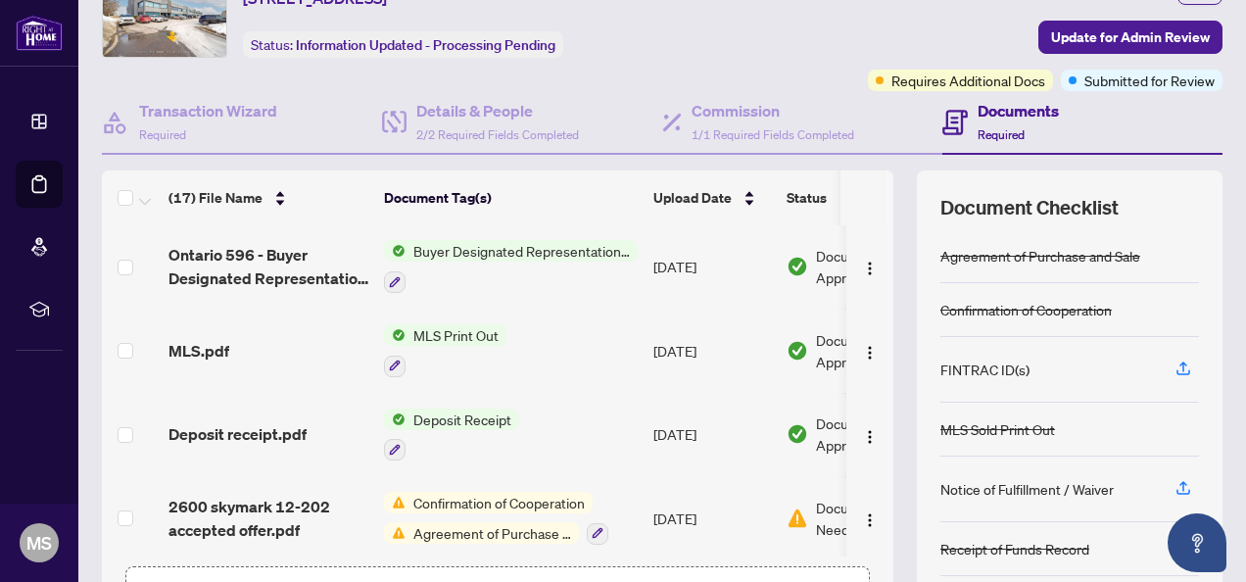
click at [482, 409] on span "Deposit Receipt" at bounding box center [463, 420] width 114 height 22
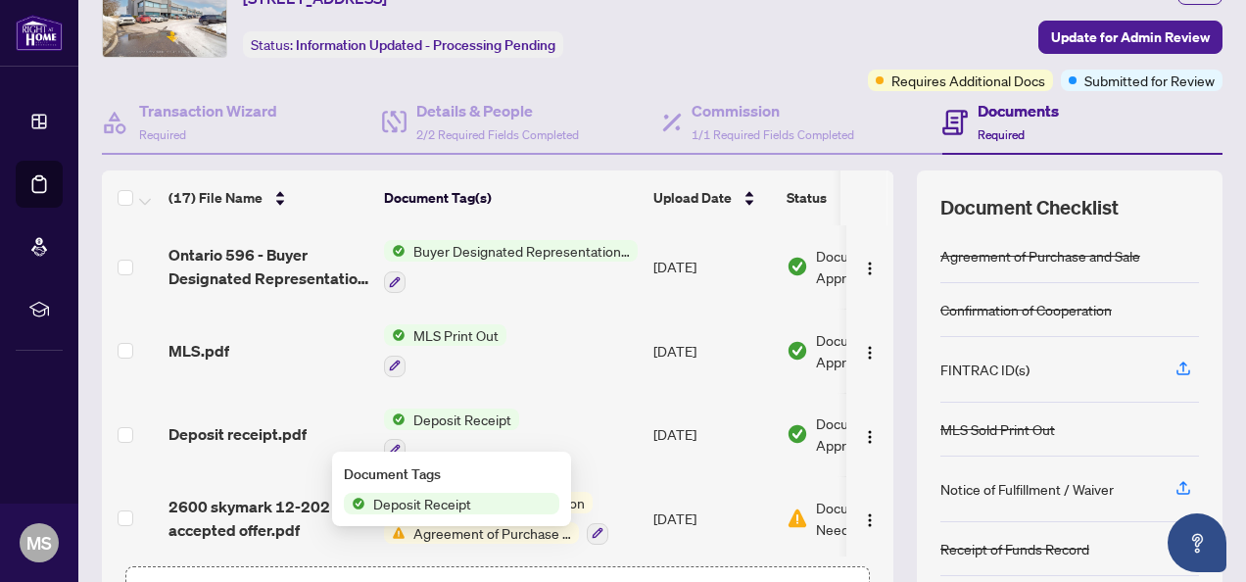
click at [449, 504] on span "Deposit Receipt" at bounding box center [422, 504] width 114 height 22
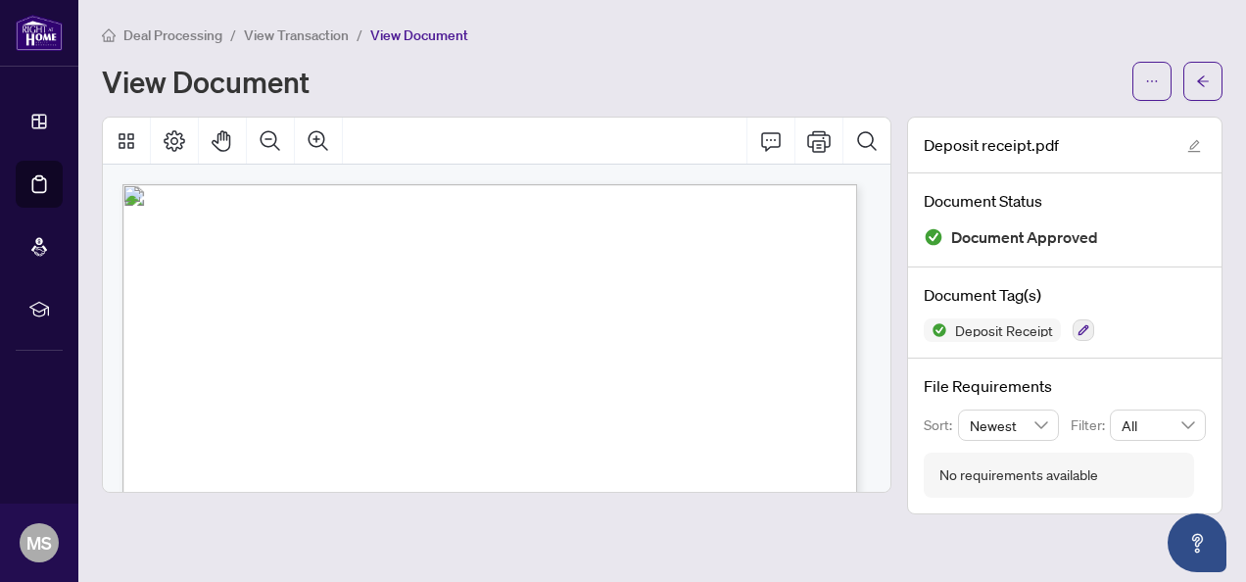
click at [1199, 75] on icon "arrow-left" at bounding box center [1203, 81] width 14 height 14
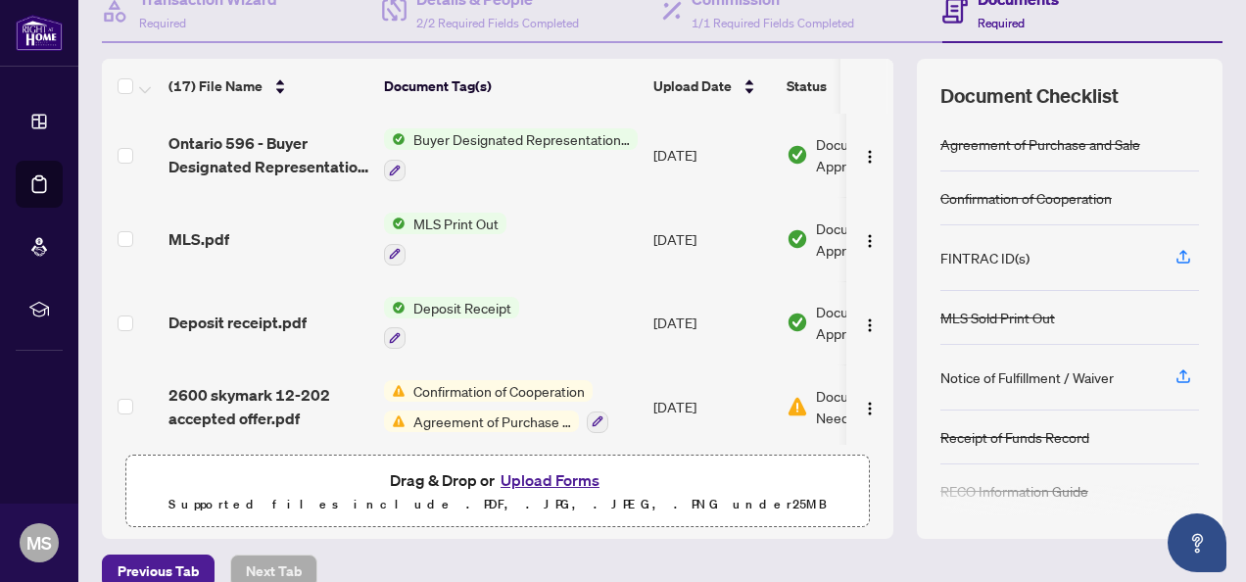
scroll to position [235, 0]
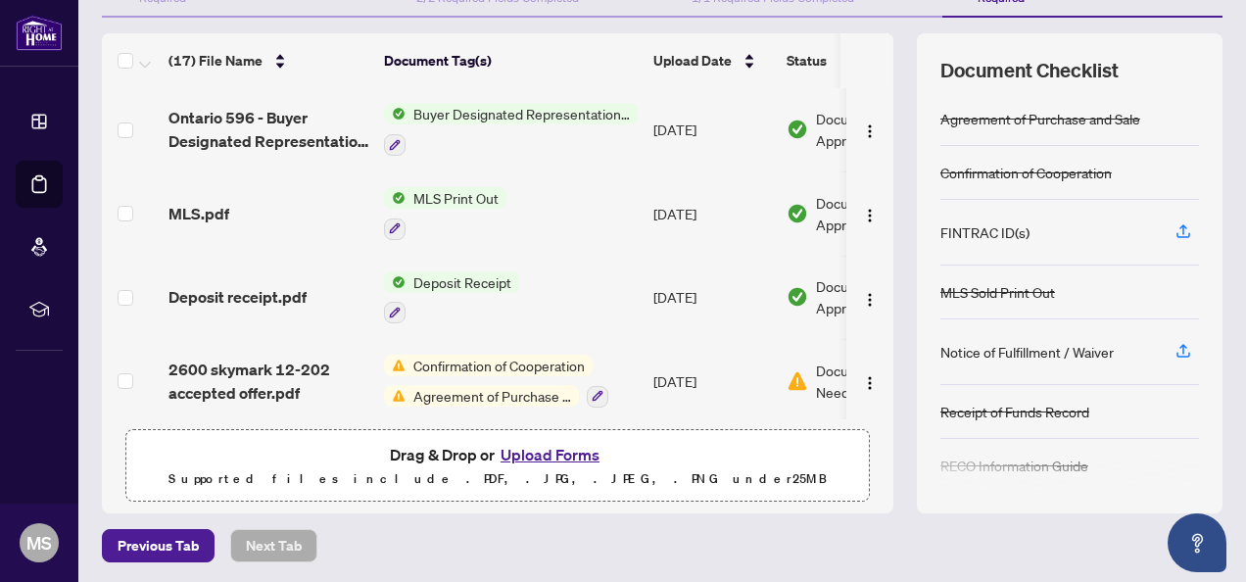
click at [524, 455] on button "Upload Forms" at bounding box center [550, 454] width 111 height 25
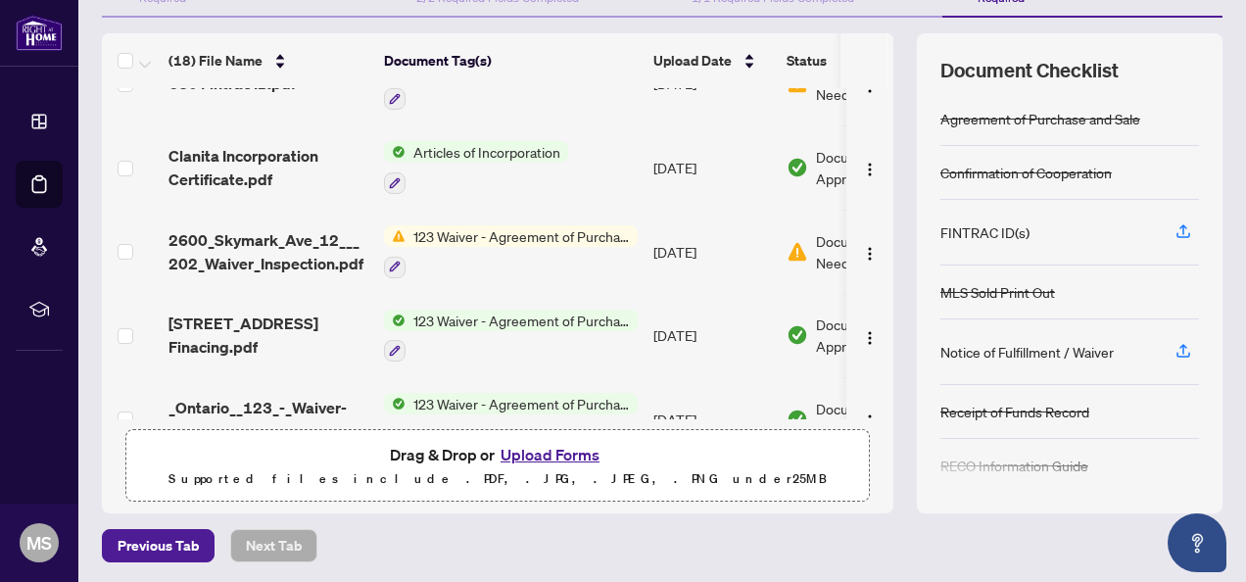
scroll to position [0, 0]
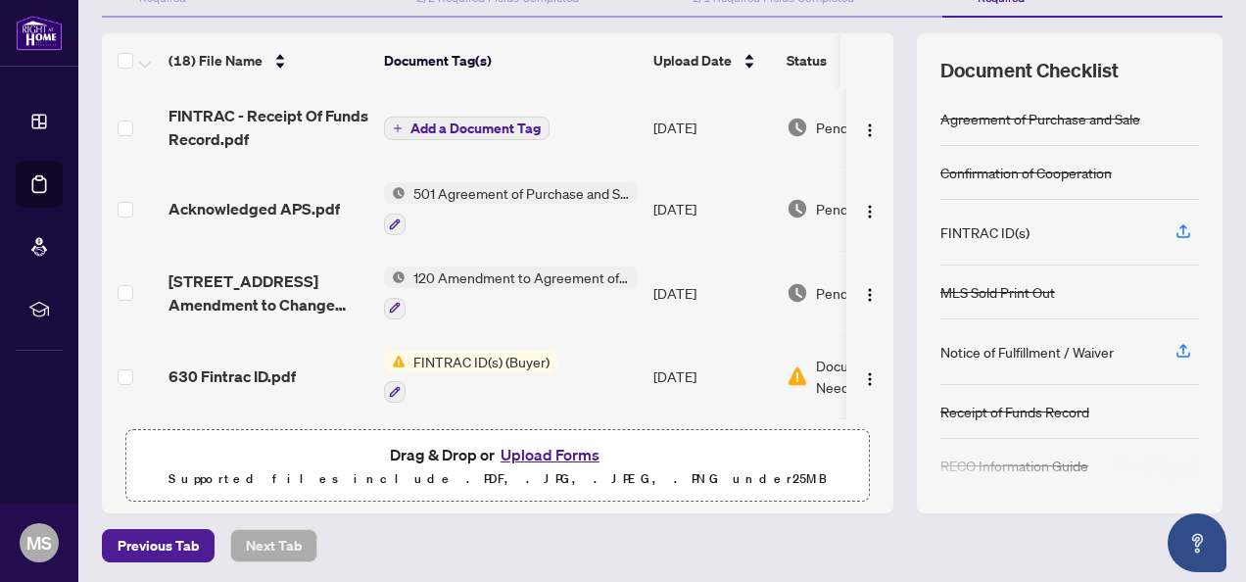
click at [470, 121] on span "Add a Document Tag" at bounding box center [476, 128] width 130 height 14
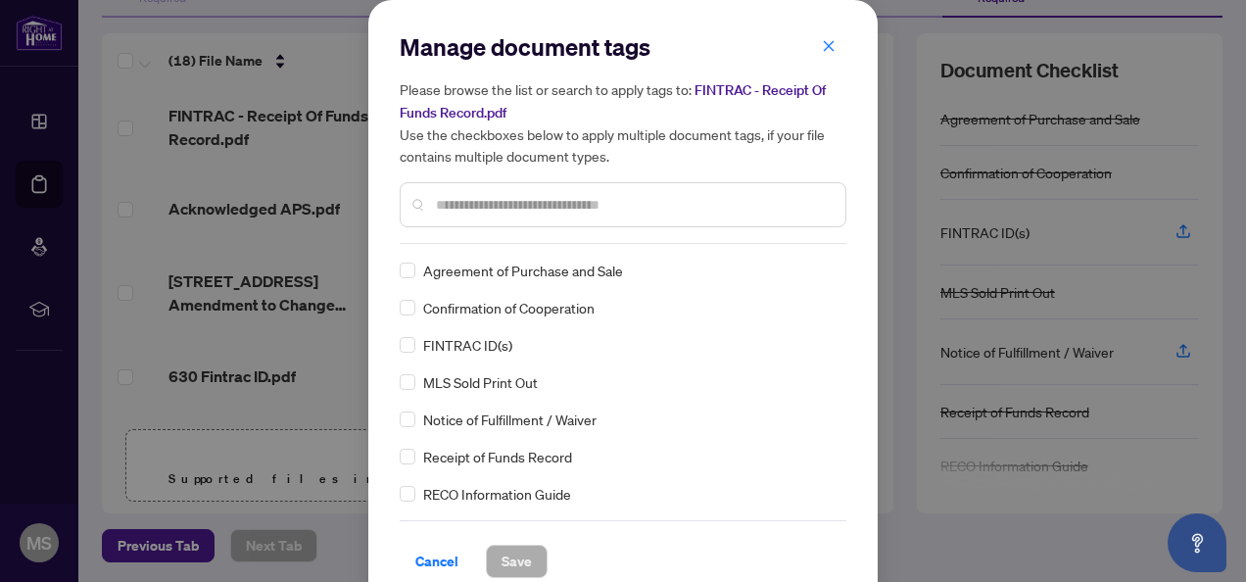
click at [496, 204] on input "text" at bounding box center [633, 205] width 394 height 22
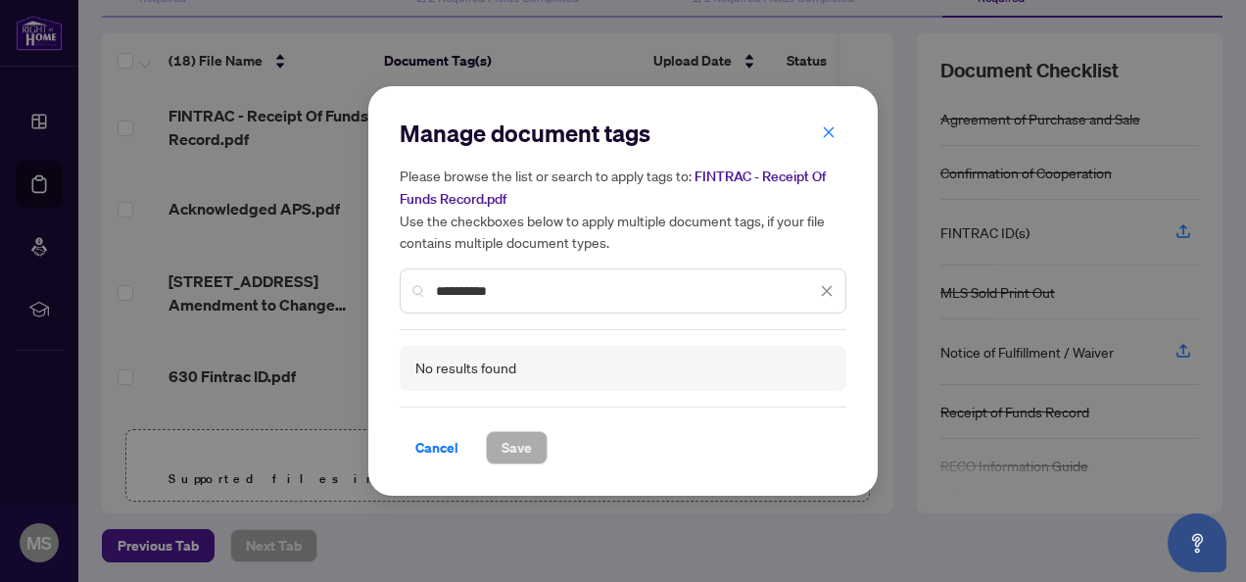
drag, startPoint x: 533, startPoint y: 288, endPoint x: 408, endPoint y: 283, distance: 125.5
click at [408, 283] on div "**********" at bounding box center [623, 290] width 447 height 45
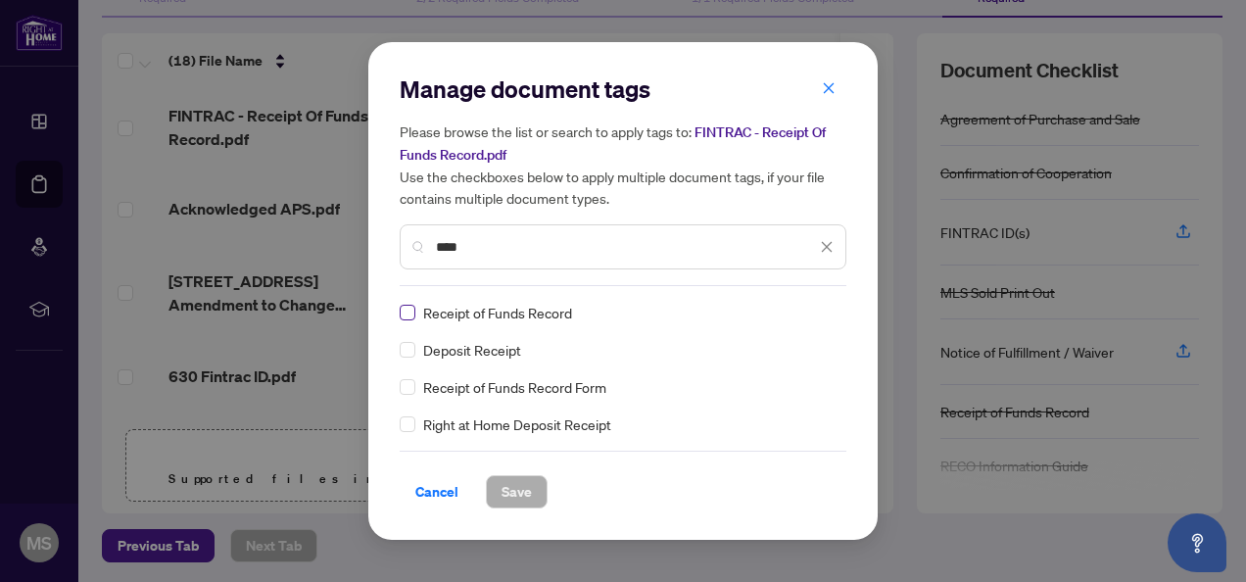
type input "****"
click at [511, 489] on span "Save" at bounding box center [517, 491] width 30 height 31
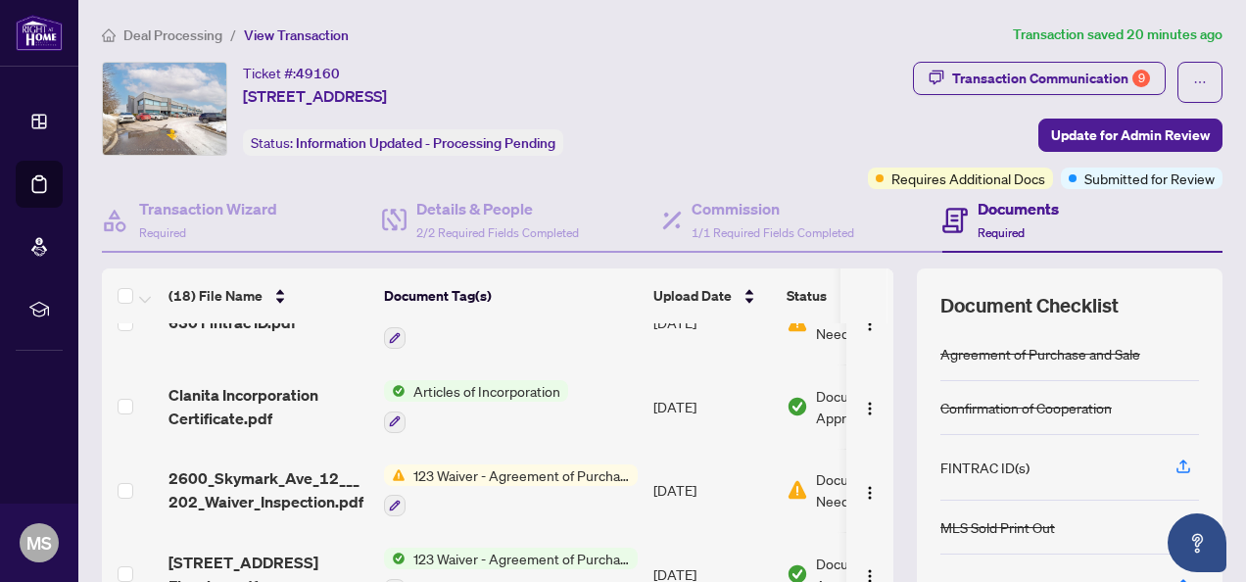
scroll to position [294, 0]
click at [1059, 127] on span "Update for Admin Review" at bounding box center [1130, 135] width 159 height 31
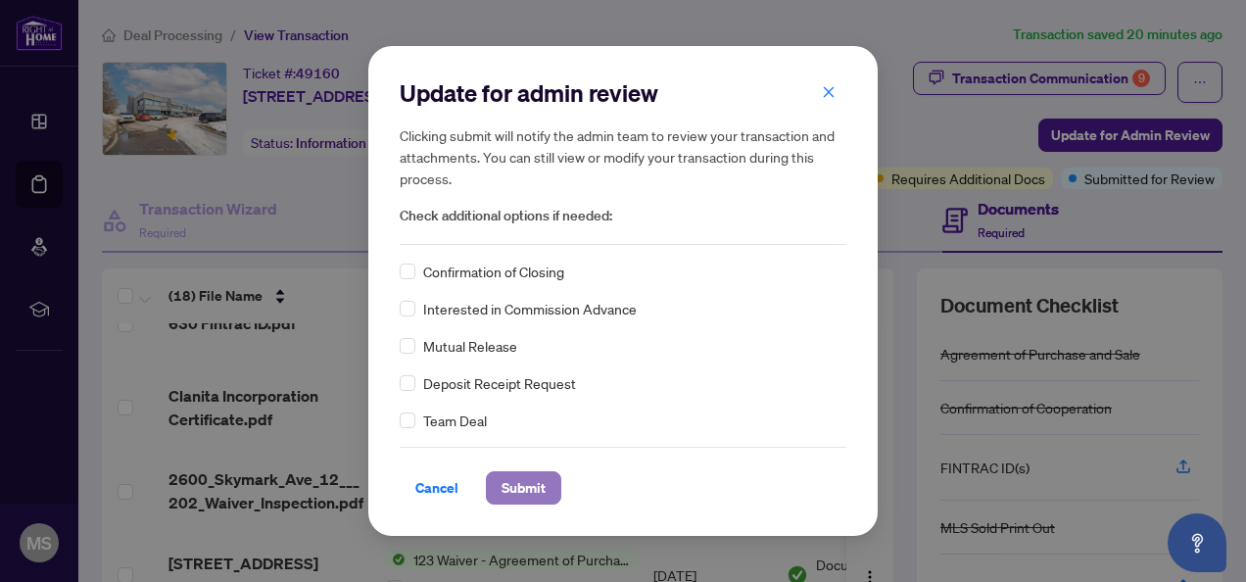
click at [515, 481] on span "Submit" at bounding box center [524, 487] width 44 height 31
